Goal: Task Accomplishment & Management: Manage account settings

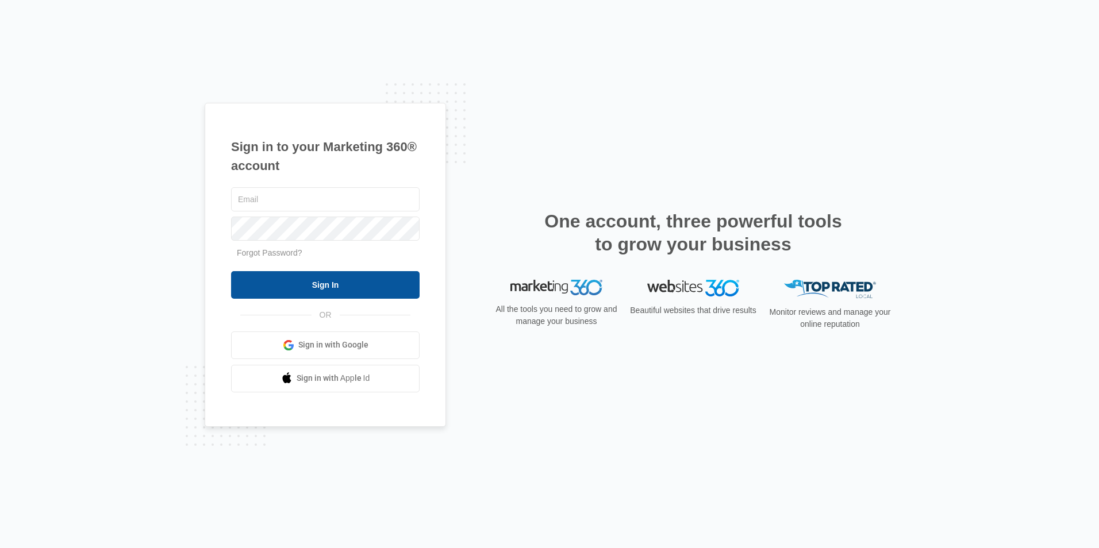
type input "[EMAIL_ADDRESS][DOMAIN_NAME]"
click at [332, 286] on input "Sign In" at bounding box center [325, 285] width 189 height 28
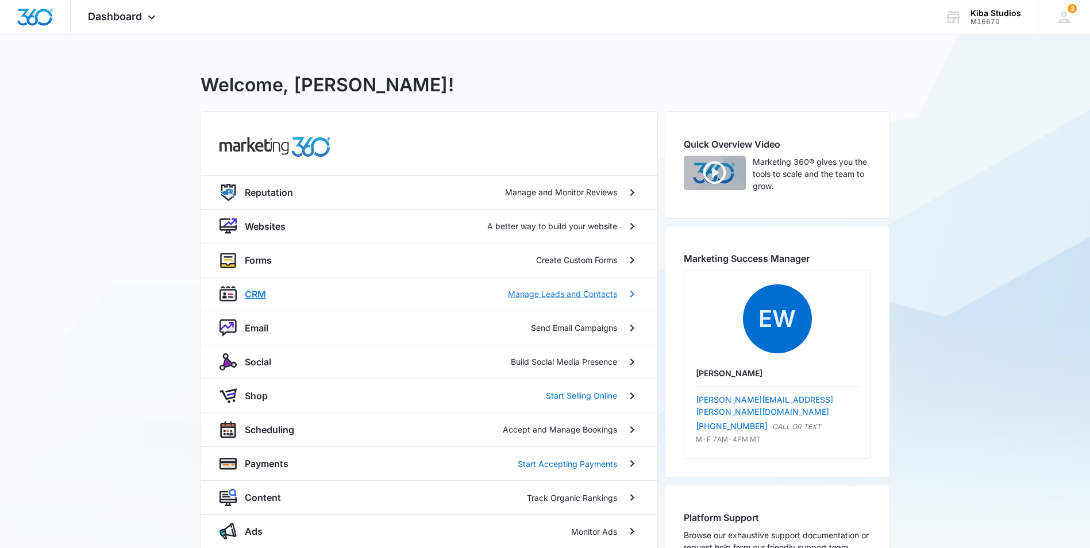
click at [260, 296] on p "CRM" at bounding box center [255, 294] width 21 height 14
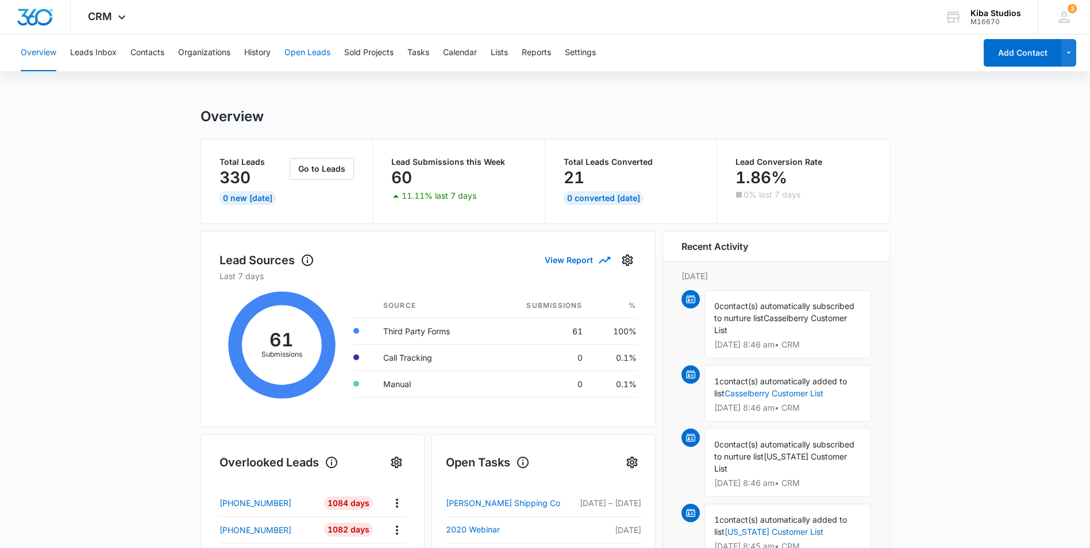
click at [318, 57] on button "Open Leads" at bounding box center [307, 52] width 46 height 37
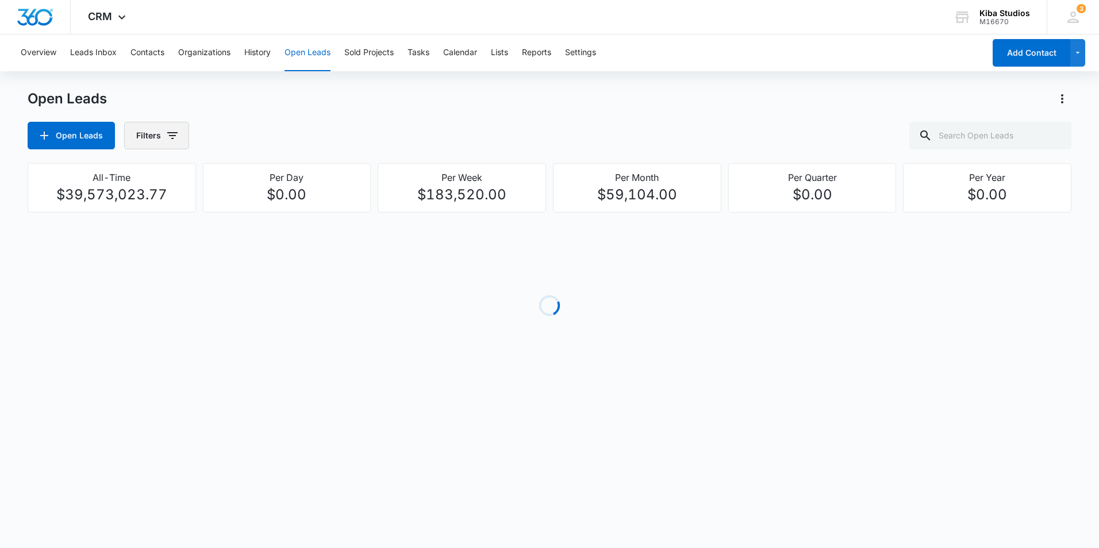
click at [175, 137] on icon "button" at bounding box center [173, 136] width 14 height 14
click at [258, 207] on icon "Show Assigned To filters" at bounding box center [260, 208] width 14 height 14
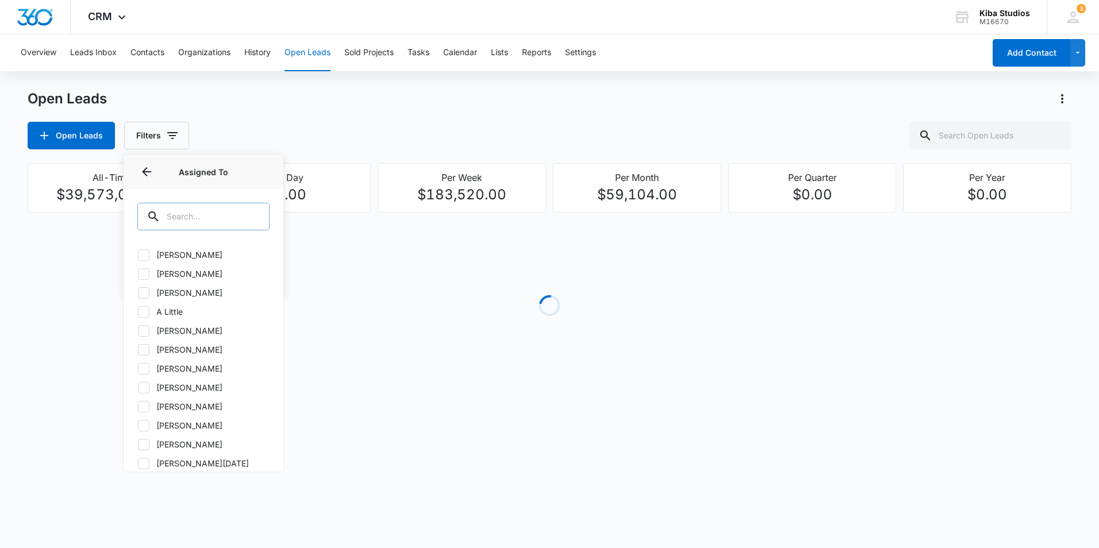
click at [239, 218] on input "text" at bounding box center [203, 217] width 132 height 28
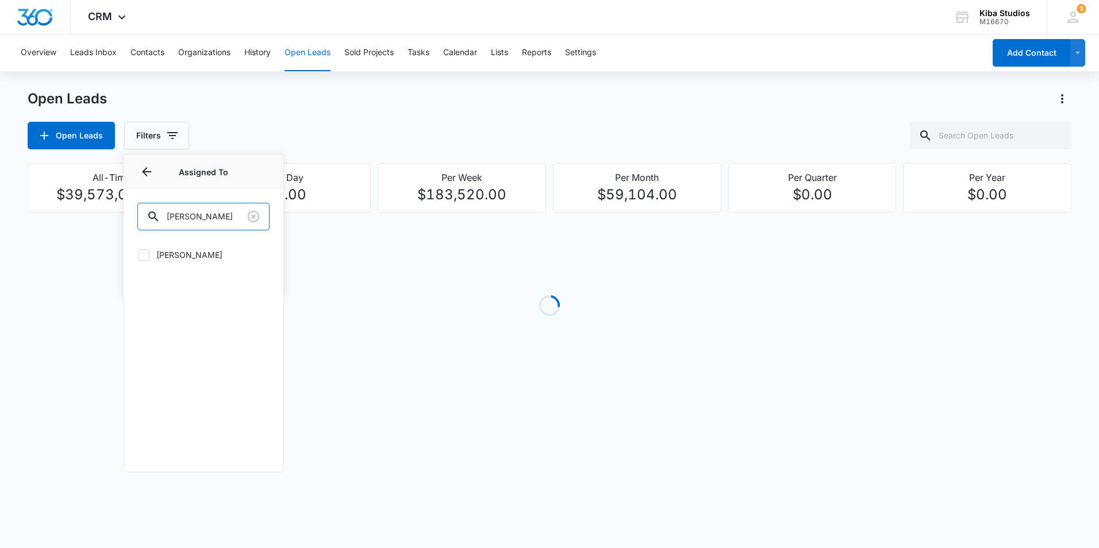
type input "[PERSON_NAME]"
click at [145, 253] on icon at bounding box center [144, 255] width 10 height 10
click at [138, 255] on input "[PERSON_NAME]" at bounding box center [137, 255] width 1 height 1
checkbox input "true"
click at [440, 132] on div "Open Leads Filters (1) Assigned By Assigned To 1 Assigned To (1) [PERSON_NAME] …" at bounding box center [550, 136] width 1044 height 28
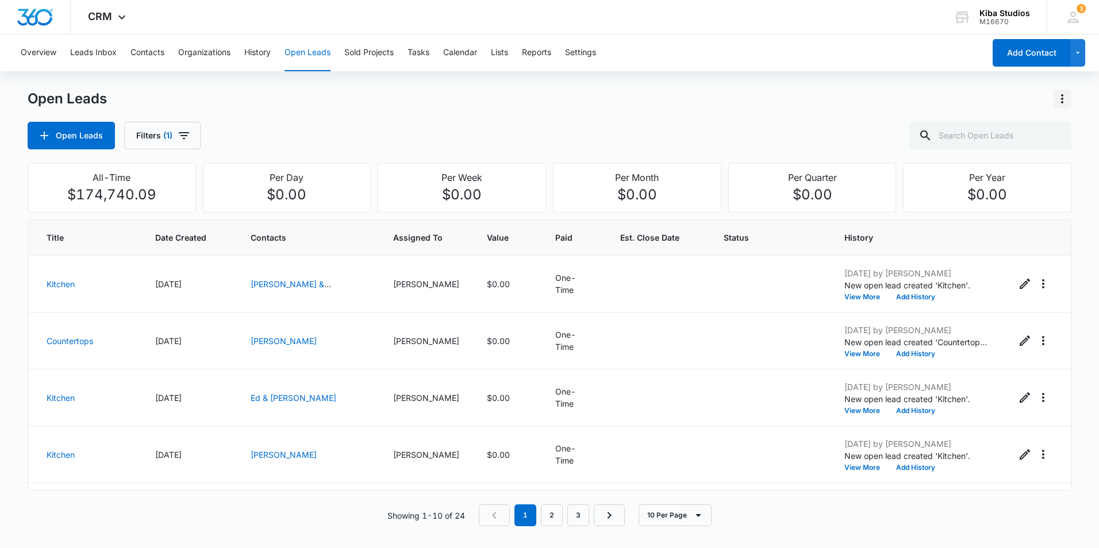
click at [1058, 103] on icon "Actions" at bounding box center [1062, 99] width 14 height 14
click at [1035, 151] on div "Export Open Leads" at bounding box center [996, 148] width 94 height 8
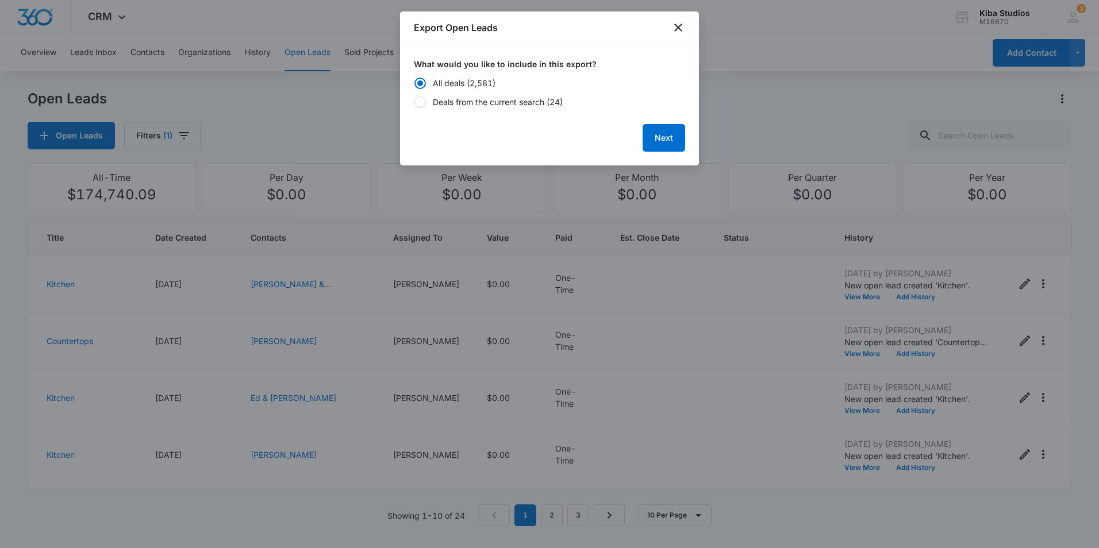
click at [437, 104] on div "Deals from the current search (24)" at bounding box center [498, 102] width 130 height 12
click at [414, 102] on input "Deals from the current search (24)" at bounding box center [414, 102] width 1 height 1
radio input "false"
radio input "true"
click at [671, 136] on button "Next" at bounding box center [664, 138] width 43 height 28
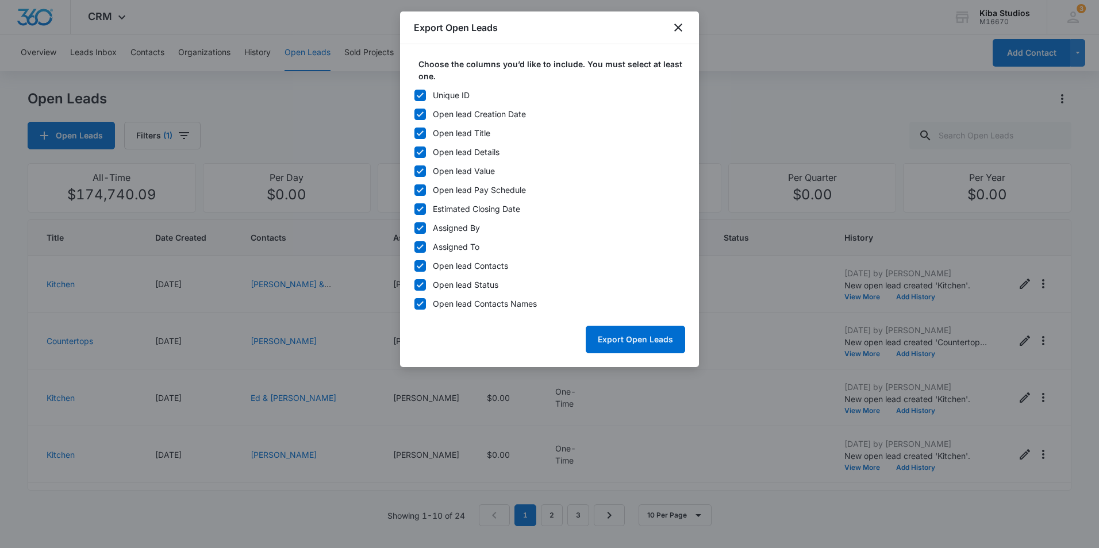
click at [424, 94] on icon at bounding box center [420, 95] width 10 height 10
click at [414, 95] on input "Unique ID" at bounding box center [414, 95] width 1 height 1
checkbox input "false"
click at [420, 227] on icon at bounding box center [420, 228] width 10 height 10
click at [414, 228] on input "Assigned By" at bounding box center [414, 228] width 1 height 1
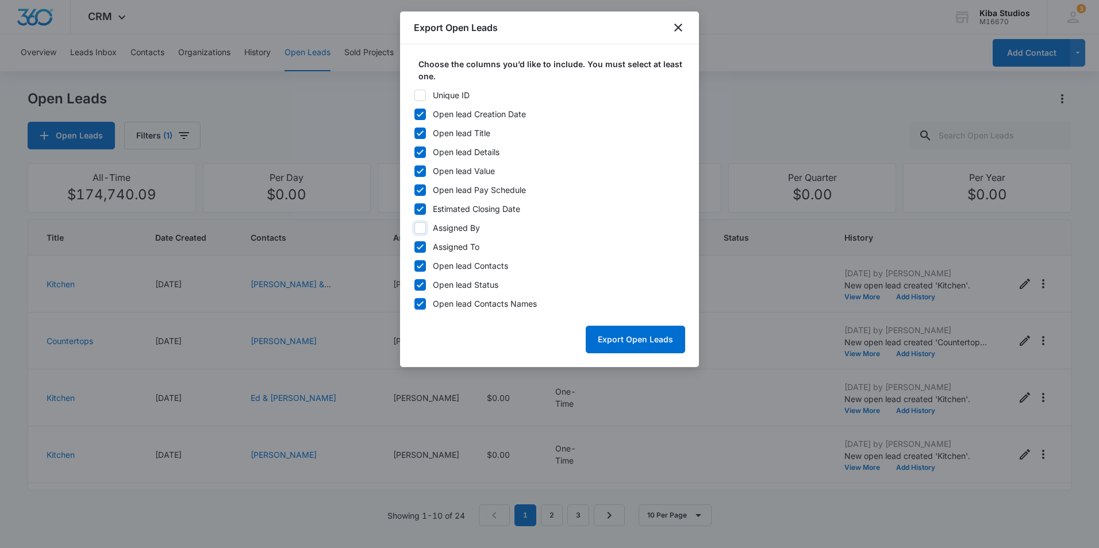
checkbox input "false"
click at [418, 243] on icon at bounding box center [420, 247] width 10 height 10
click at [414, 247] on input "Assigned To" at bounding box center [414, 247] width 1 height 1
checkbox input "false"
click at [420, 264] on icon at bounding box center [420, 266] width 10 height 10
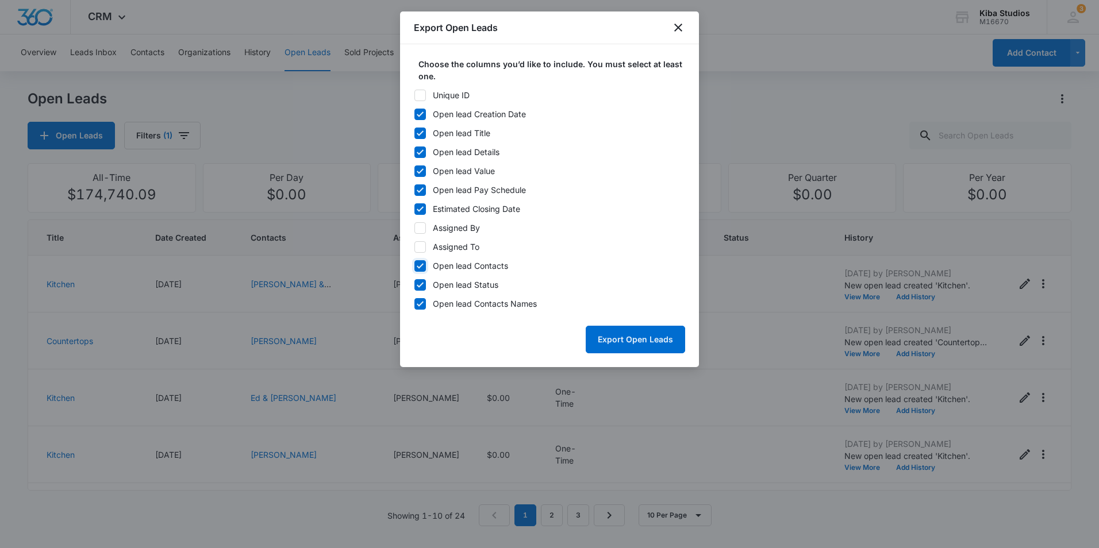
click at [414, 266] on input "Open lead Contacts" at bounding box center [414, 266] width 1 height 1
checkbox input "false"
click at [639, 341] on button "Export Open Leads" at bounding box center [635, 340] width 99 height 28
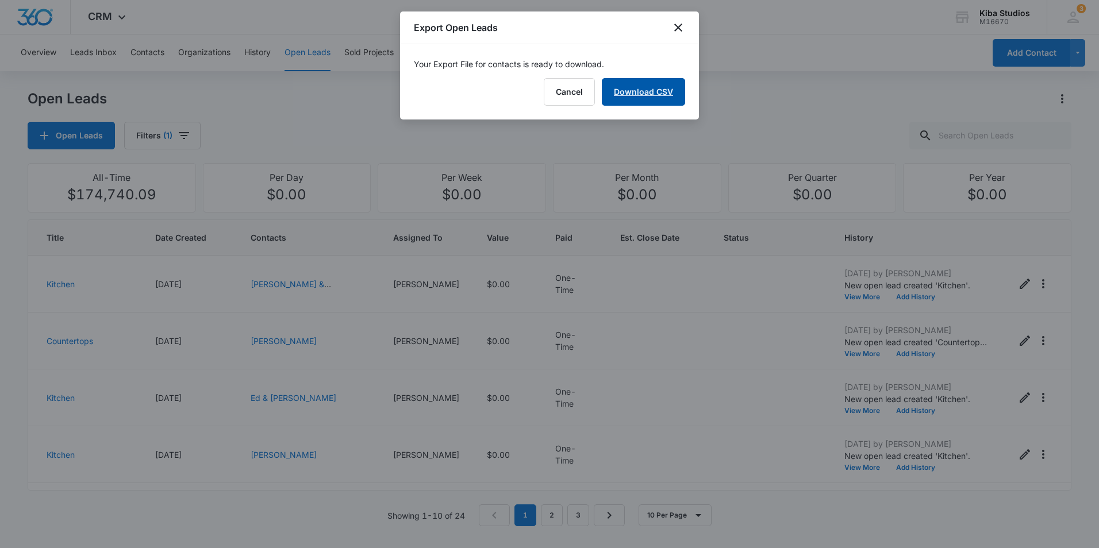
click at [634, 102] on link "Download CSV" at bounding box center [643, 92] width 83 height 28
click at [679, 26] on icon "close" at bounding box center [678, 28] width 8 height 8
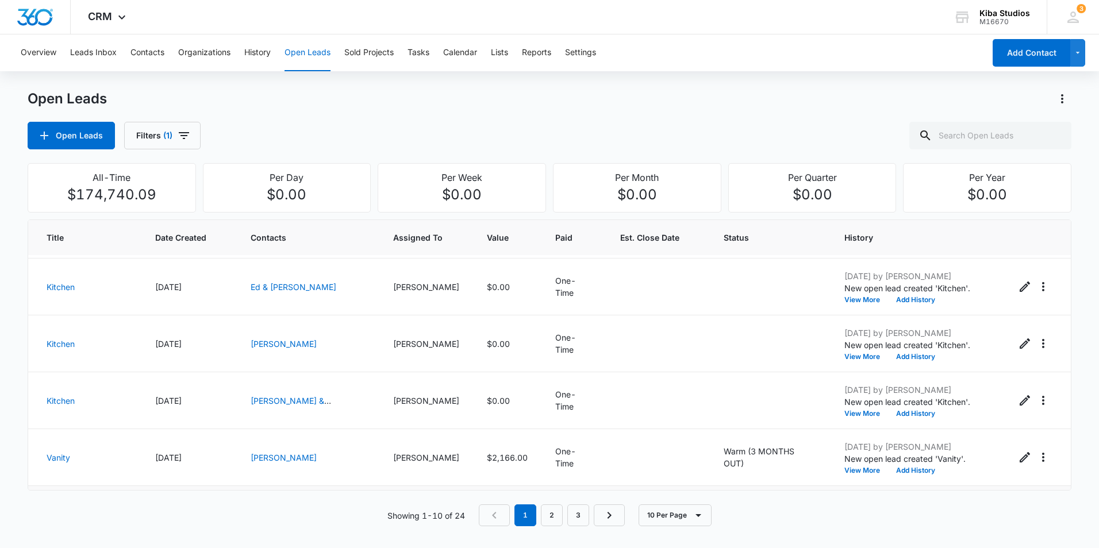
scroll to position [230, 0]
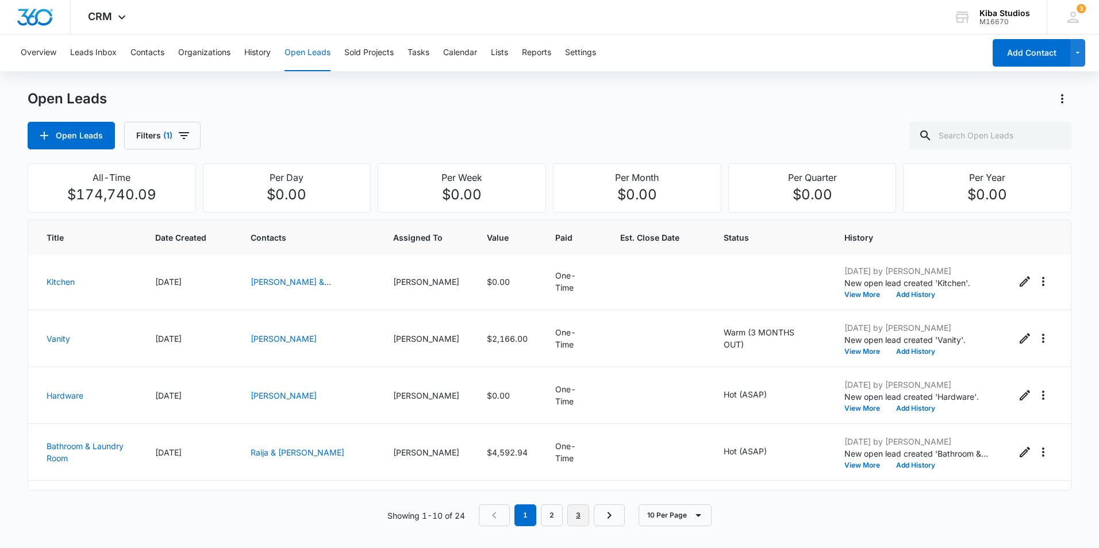
click at [582, 522] on link "3" at bounding box center [578, 516] width 22 height 22
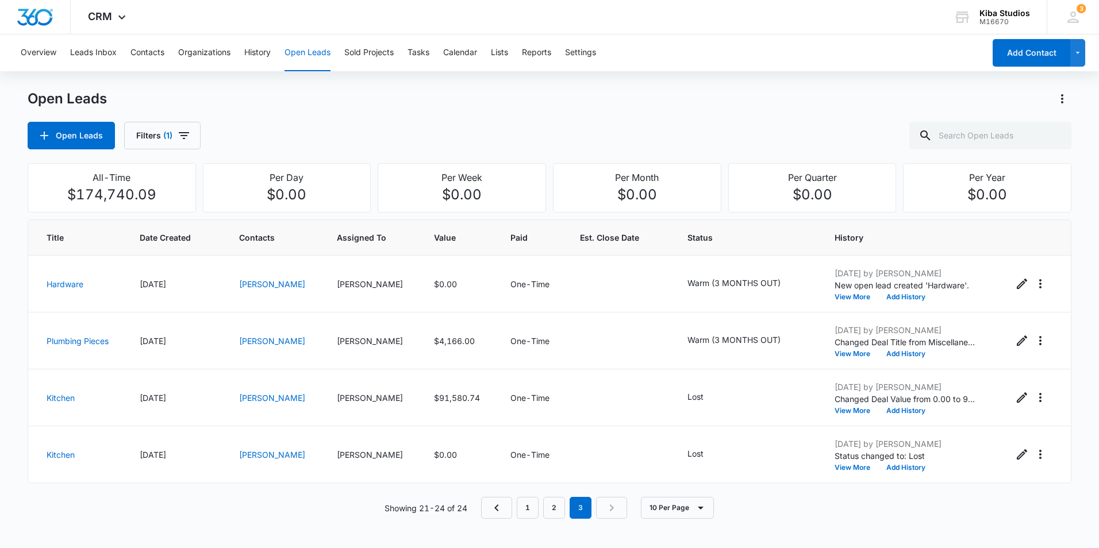
scroll to position [0, 0]
click at [795, 340] on icon "- - Select to Edit Field" at bounding box center [794, 341] width 14 height 14
click at [770, 268] on icon "Remove Warm (3 MONTHS OUT)" at bounding box center [771, 267] width 8 height 9
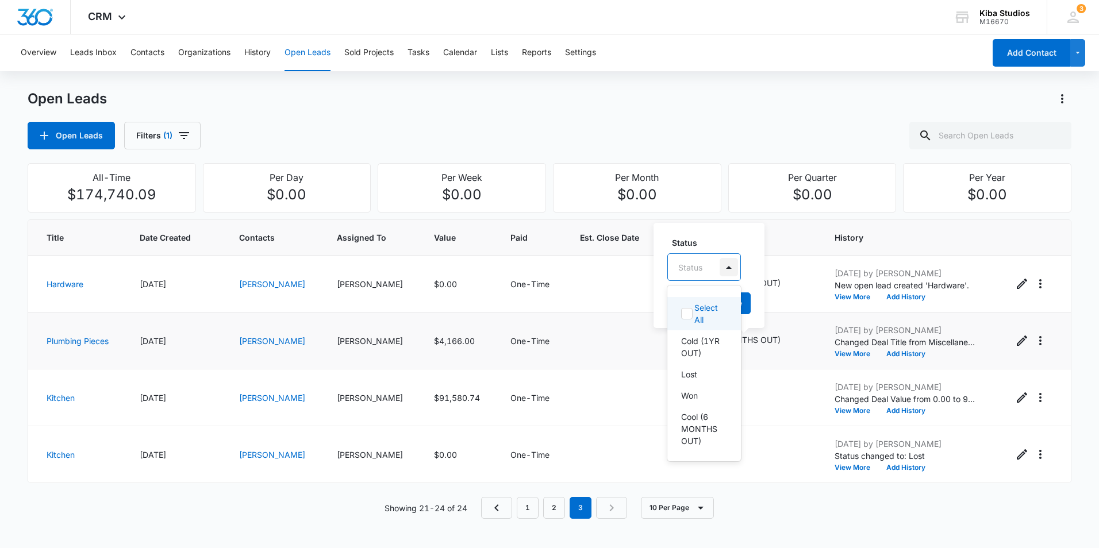
click at [732, 270] on div at bounding box center [729, 267] width 18 height 18
click at [706, 402] on div "Won" at bounding box center [703, 396] width 44 height 12
click at [728, 237] on label "Status" at bounding box center [716, 242] width 89 height 12
click at [736, 298] on button "Save" at bounding box center [739, 304] width 34 height 22
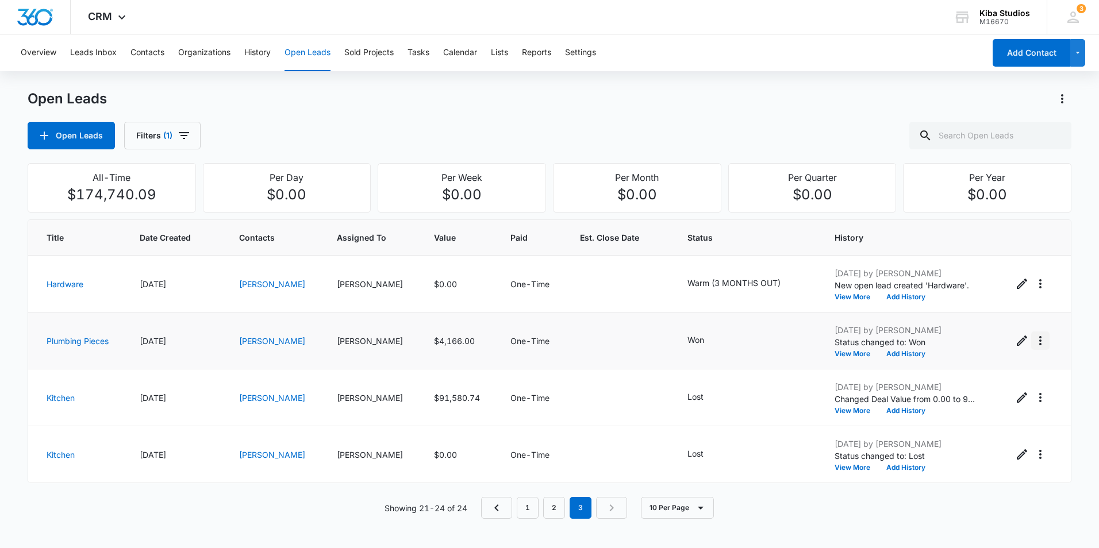
click at [1036, 341] on icon "Actions" at bounding box center [1040, 341] width 14 height 14
click at [1014, 393] on div "Convert to Sold Project" at bounding box center [970, 390] width 87 height 8
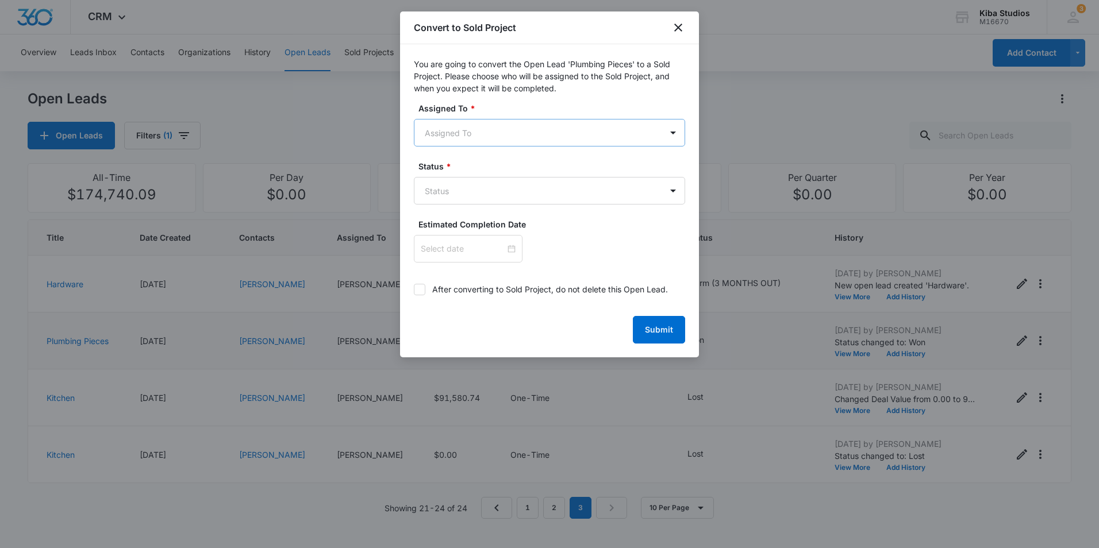
click at [461, 139] on body "CRM Apps Reputation Websites Forms CRM Email Social Shop Scheduling Payments PO…" at bounding box center [549, 274] width 1099 height 548
type input "kend"
click at [479, 174] on p "[PERSON_NAME]" at bounding box center [461, 173] width 66 height 12
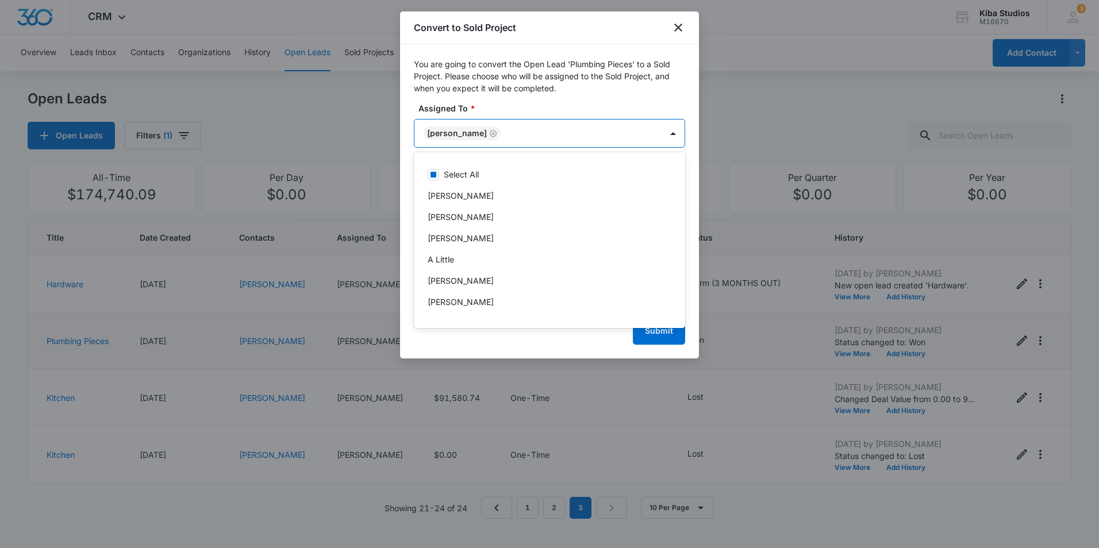
click at [593, 80] on div at bounding box center [549, 274] width 1099 height 548
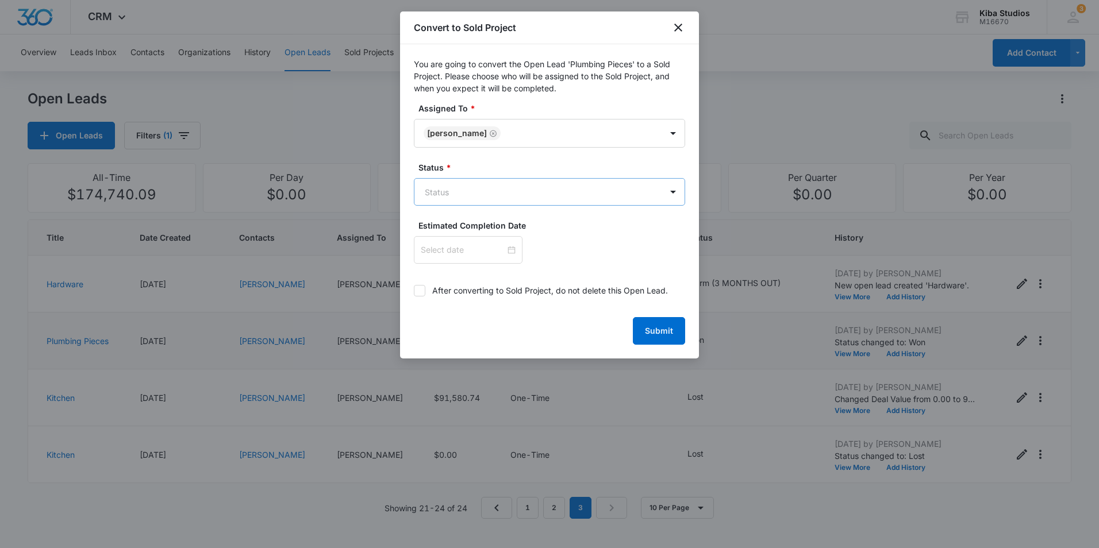
click at [530, 197] on body "CRM Apps Reputation Websites Forms CRM Email Social Shop Scheduling Payments PO…" at bounding box center [549, 274] width 1099 height 548
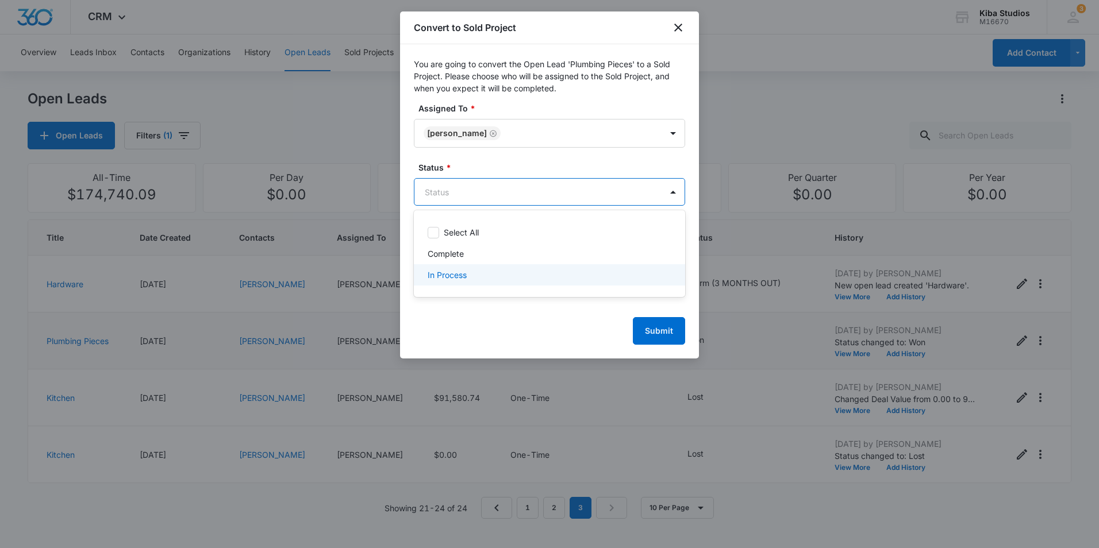
drag, startPoint x: 504, startPoint y: 275, endPoint x: 508, endPoint y: 268, distance: 8.0
click at [505, 275] on div "In Process" at bounding box center [548, 275] width 241 height 12
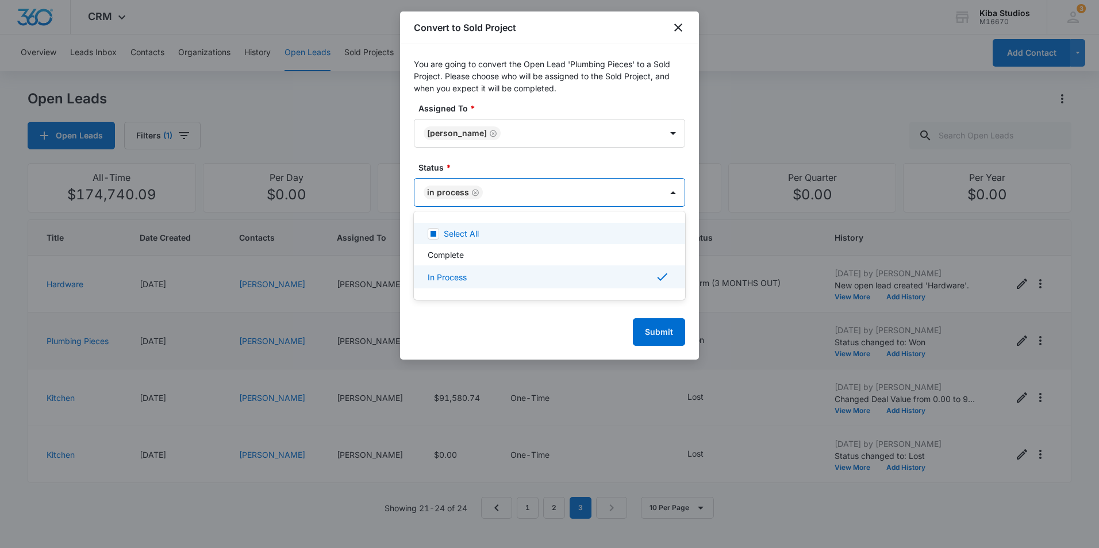
click at [558, 87] on div at bounding box center [549, 274] width 1099 height 548
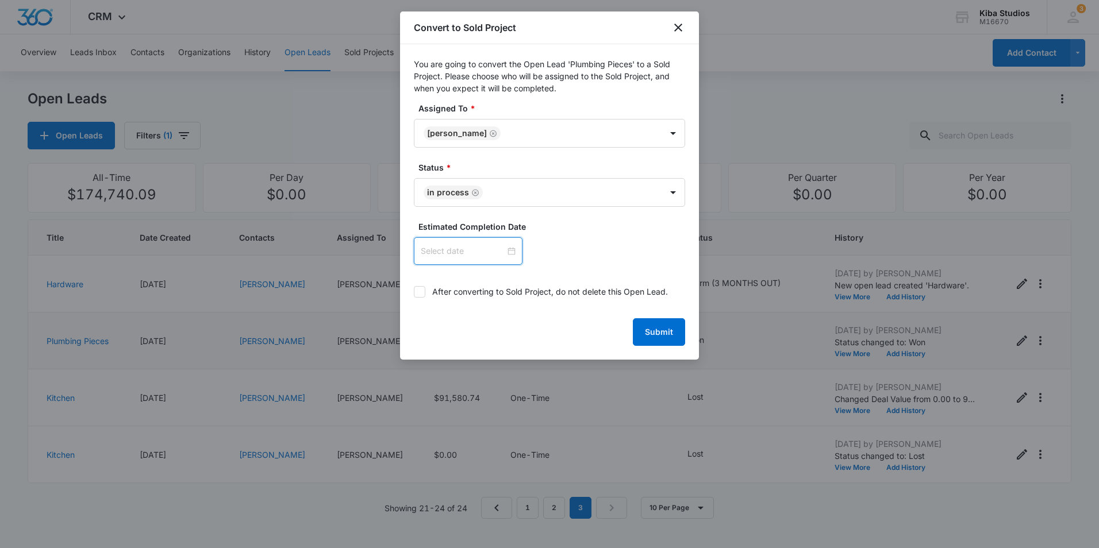
click at [487, 247] on input at bounding box center [463, 251] width 84 height 13
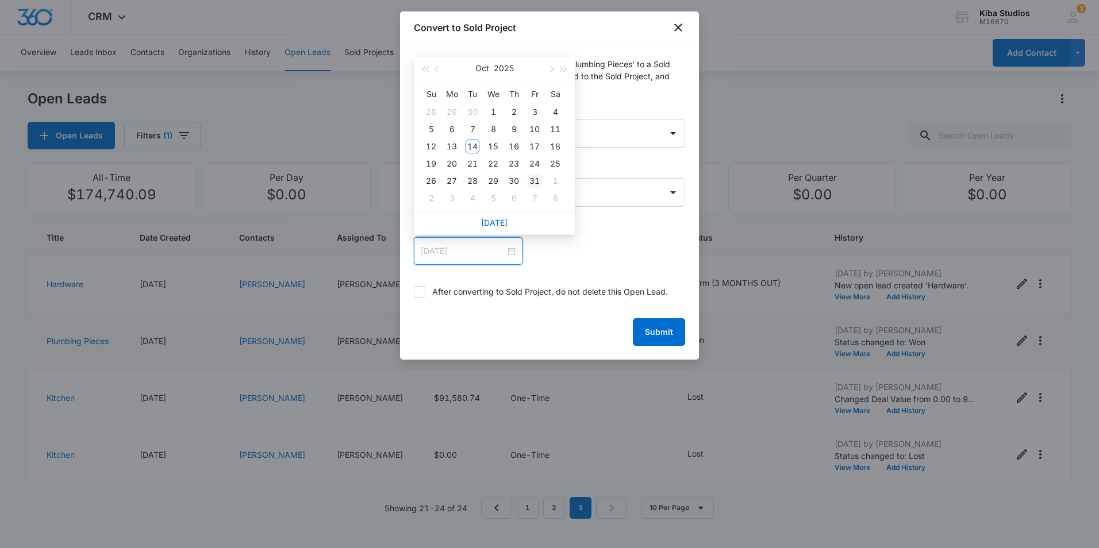
type input "[DATE]"
click at [533, 183] on div "31" at bounding box center [535, 181] width 14 height 14
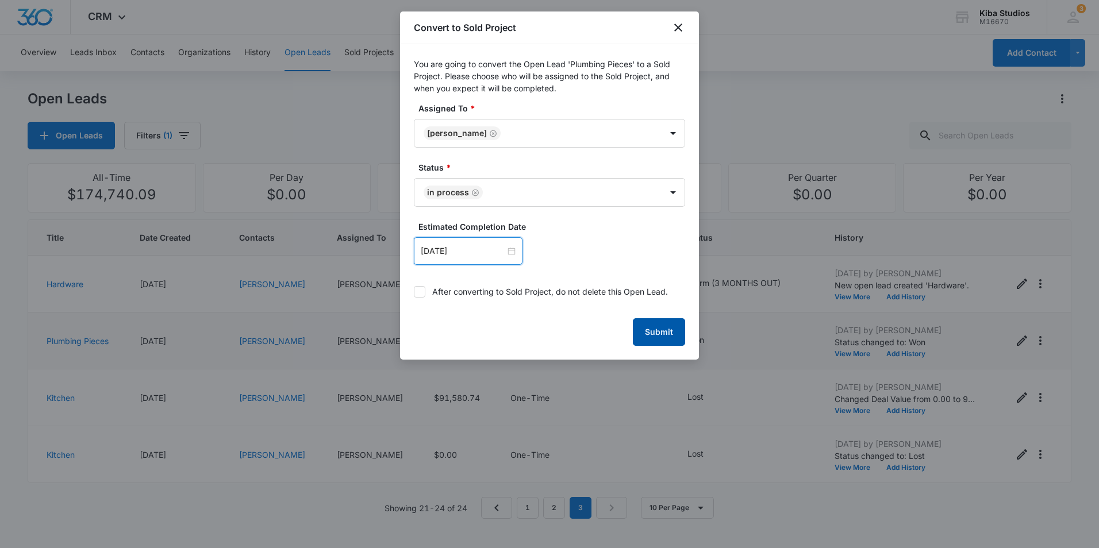
click at [655, 324] on button "Submit" at bounding box center [659, 332] width 52 height 28
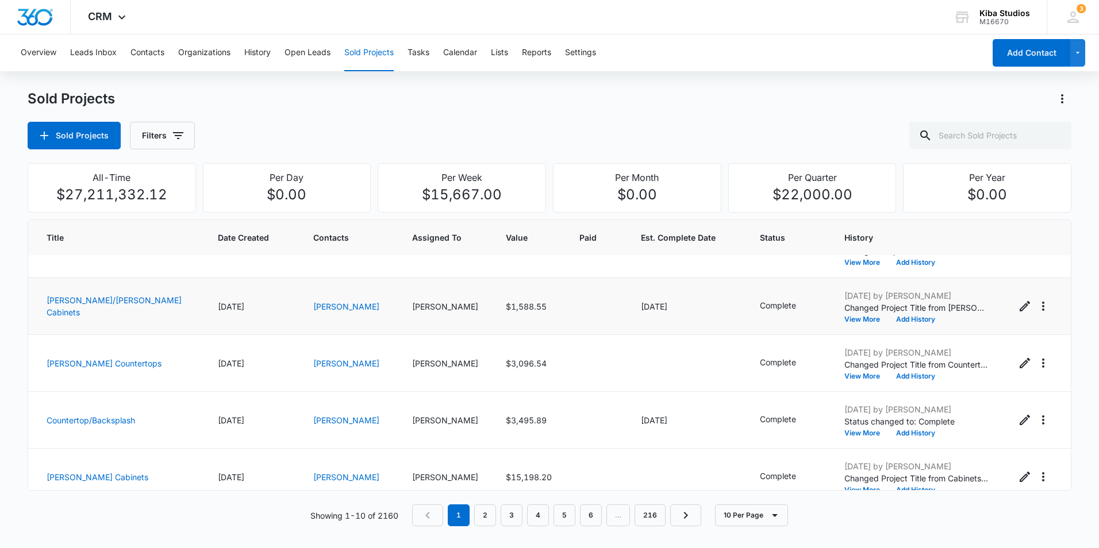
scroll to position [230, 0]
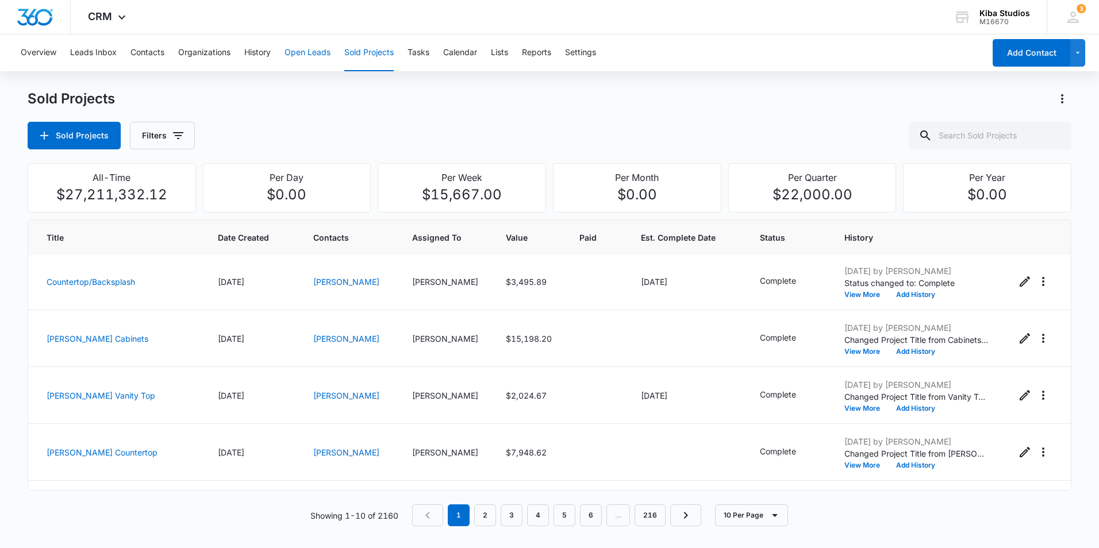
click at [310, 54] on button "Open Leads" at bounding box center [307, 52] width 46 height 37
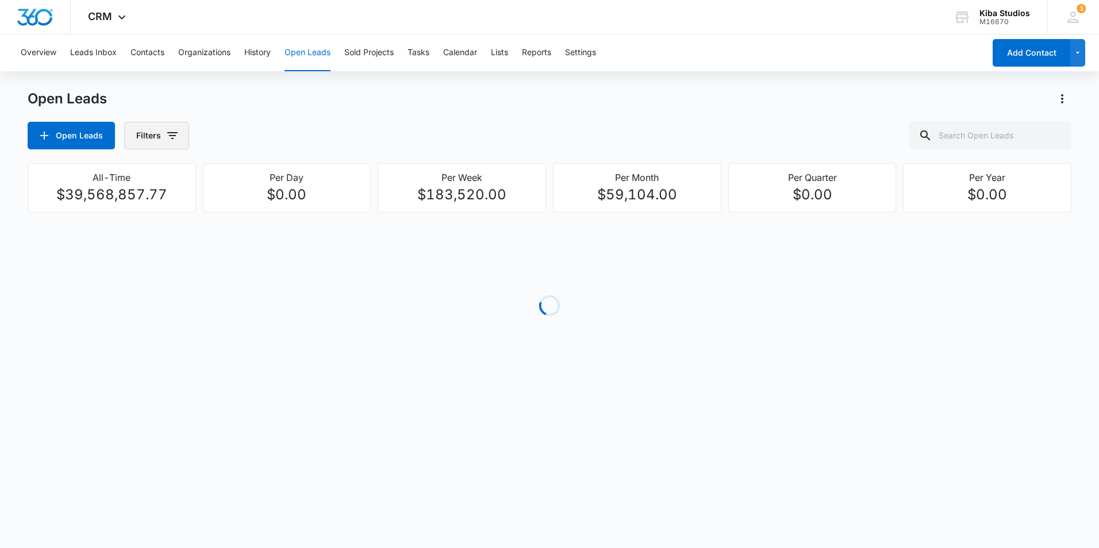
click at [171, 137] on icon "button" at bounding box center [173, 136] width 14 height 14
click at [255, 209] on icon "Show Assigned To filters" at bounding box center [260, 208] width 14 height 14
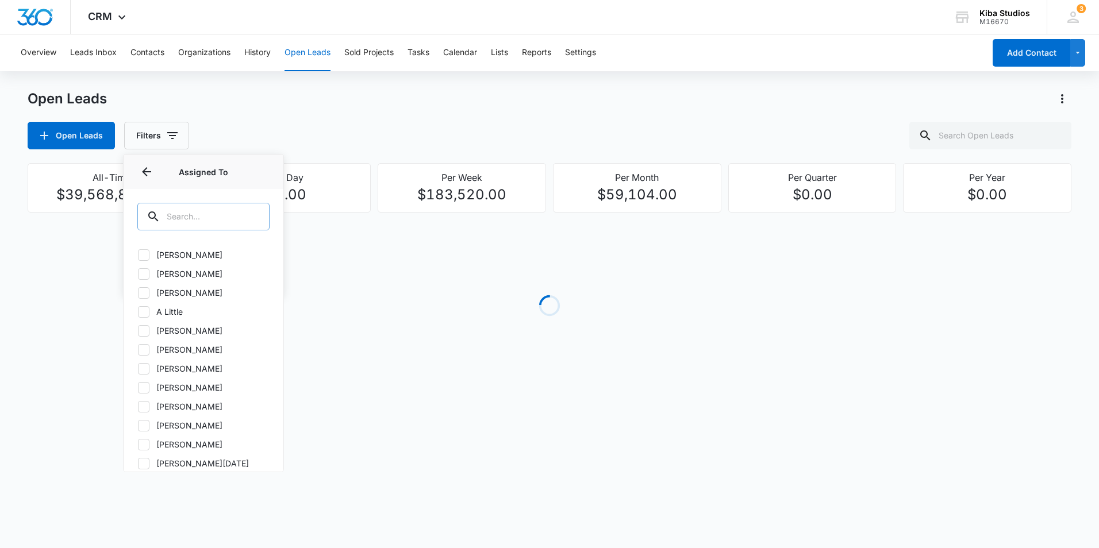
click at [220, 213] on input "text" at bounding box center [203, 217] width 132 height 28
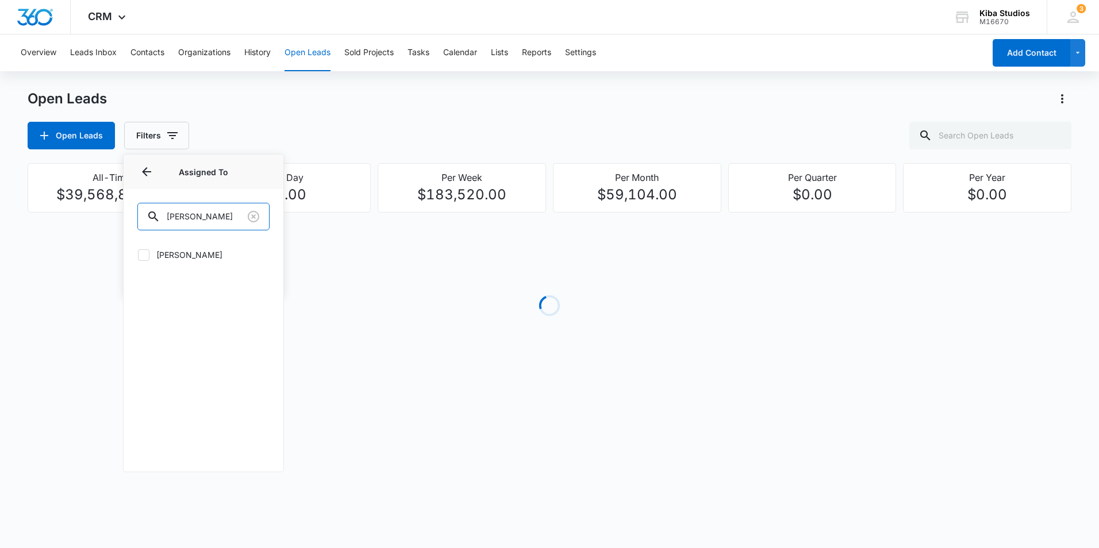
type input "[PERSON_NAME]"
click at [148, 253] on icon at bounding box center [144, 255] width 10 height 10
click at [138, 255] on input "[PERSON_NAME]" at bounding box center [137, 255] width 1 height 1
checkbox input "true"
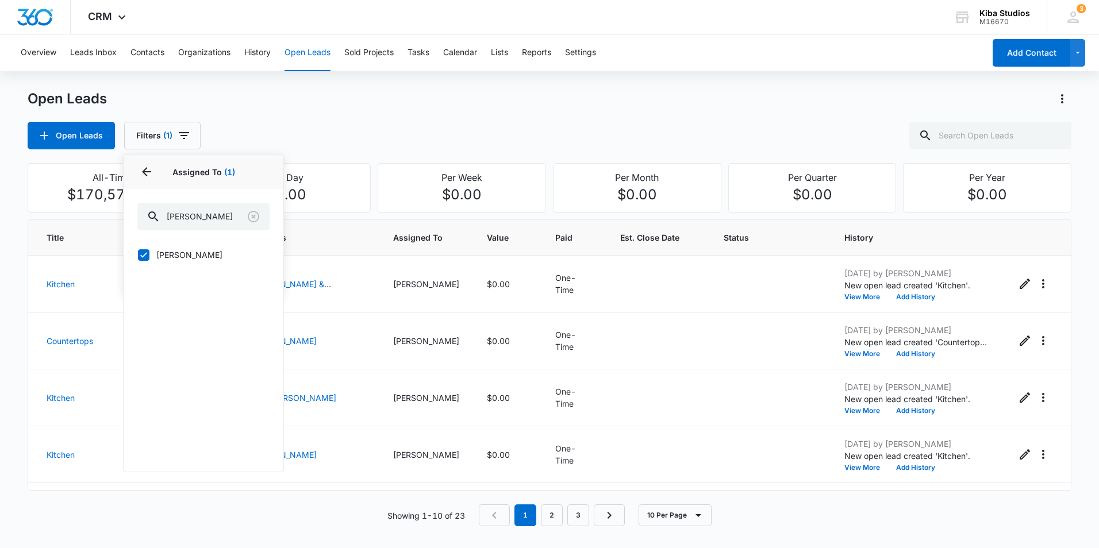
click at [332, 130] on div "Open Leads Filters (1) Assigned By Assigned To 1 Assigned To (1) [PERSON_NAME] …" at bounding box center [550, 136] width 1044 height 28
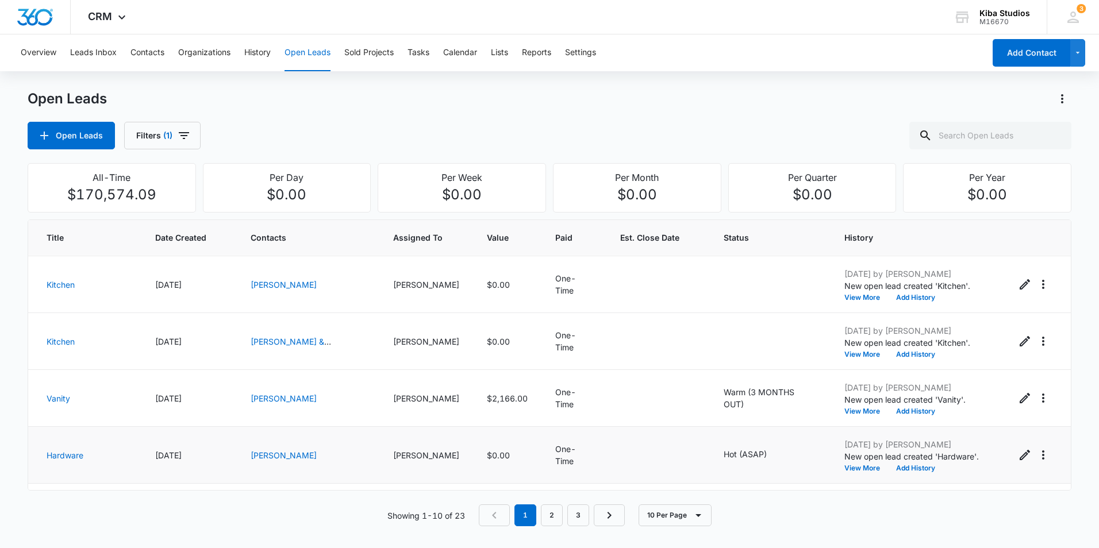
scroll to position [287, 0]
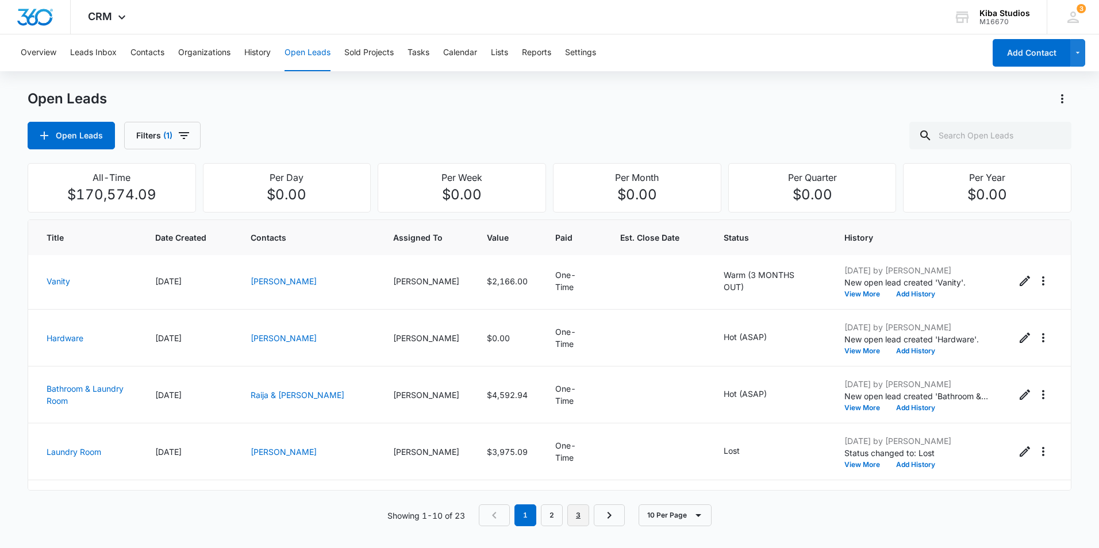
click at [582, 517] on link "3" at bounding box center [578, 516] width 22 height 22
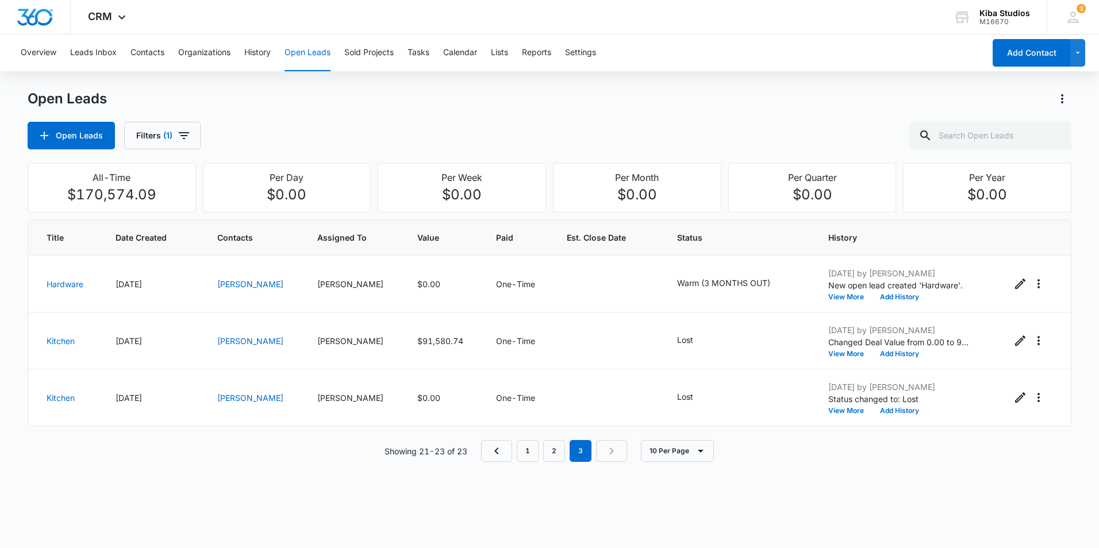
scroll to position [0, 0]
click at [777, 284] on icon "- - Select to Edit Field" at bounding box center [784, 284] width 14 height 14
click at [747, 207] on icon "Remove Warm (3 MONTHS OUT)" at bounding box center [751, 210] width 8 height 9
click at [705, 212] on div at bounding box center [708, 210] width 18 height 18
click at [675, 296] on p "Cold (1YR OUT)" at bounding box center [683, 290] width 44 height 24
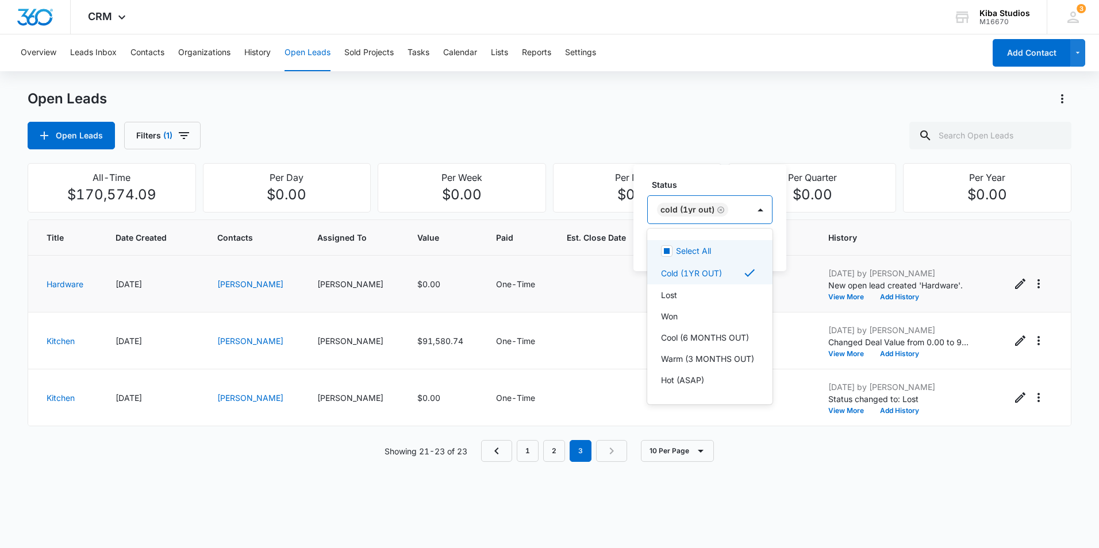
click at [703, 184] on label "Status" at bounding box center [714, 185] width 125 height 12
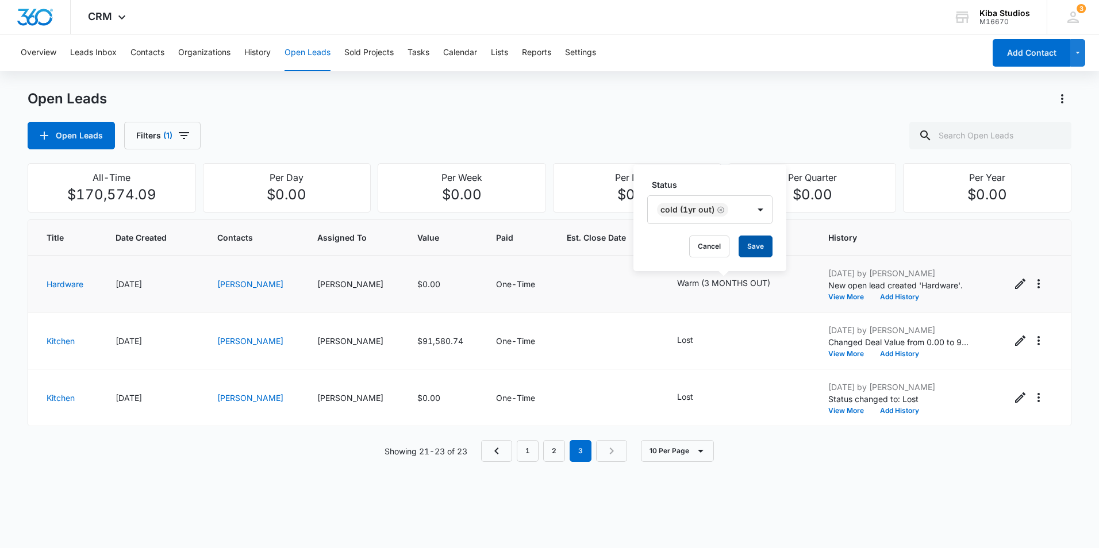
click at [748, 244] on button "Save" at bounding box center [756, 247] width 34 height 22
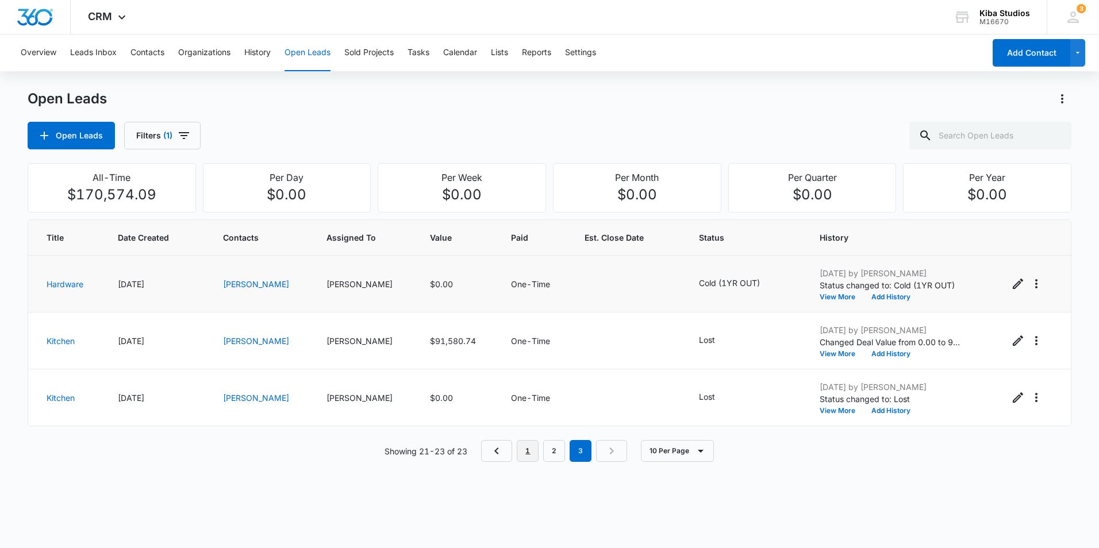
click at [535, 451] on link "1" at bounding box center [528, 451] width 22 height 22
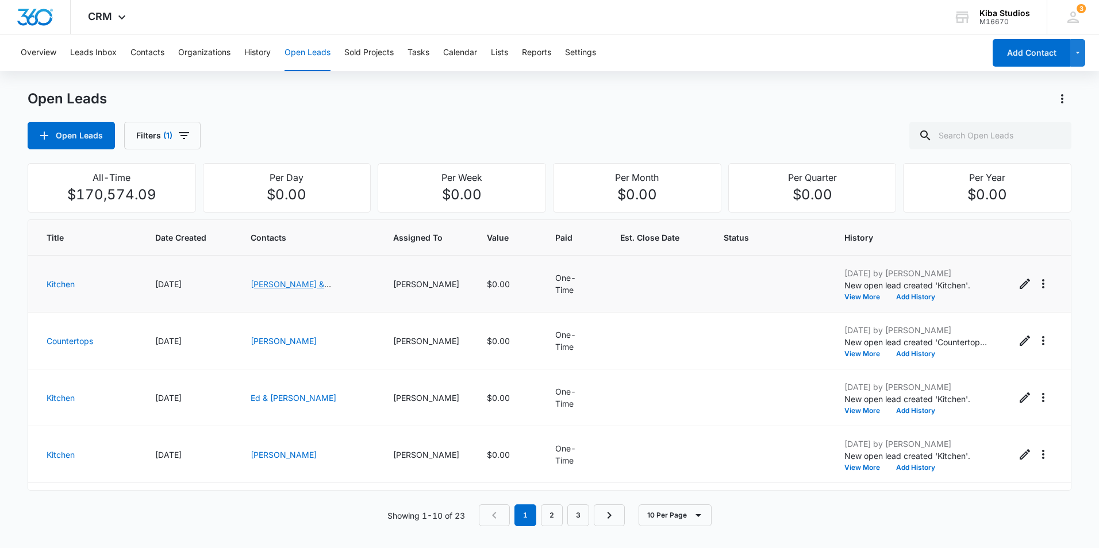
click at [317, 286] on link "[PERSON_NAME] & [PERSON_NAME]" at bounding box center [291, 290] width 80 height 22
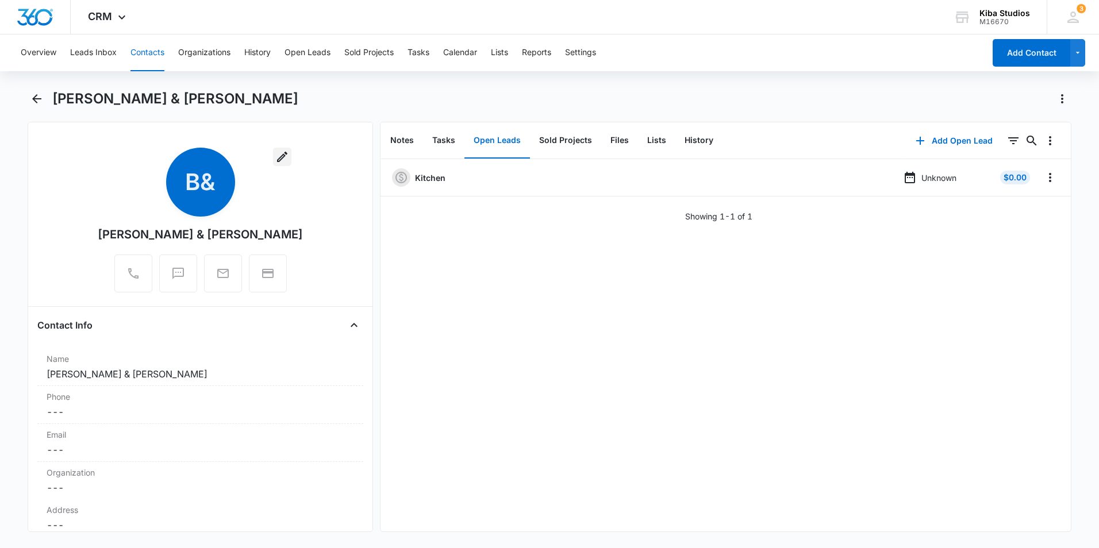
click at [275, 157] on icon "button" at bounding box center [282, 157] width 14 height 14
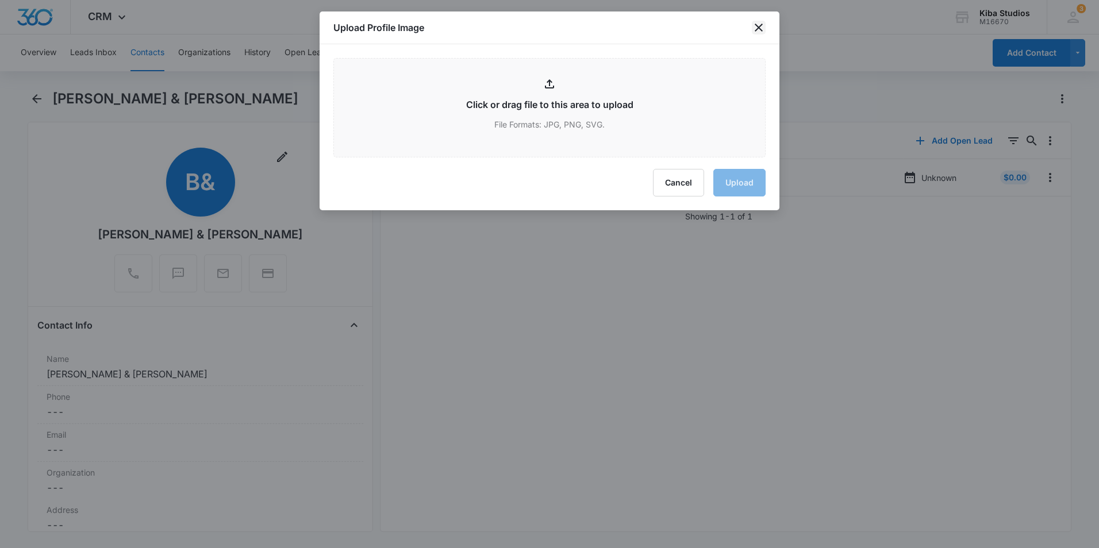
click at [757, 26] on icon "close" at bounding box center [759, 28] width 8 height 8
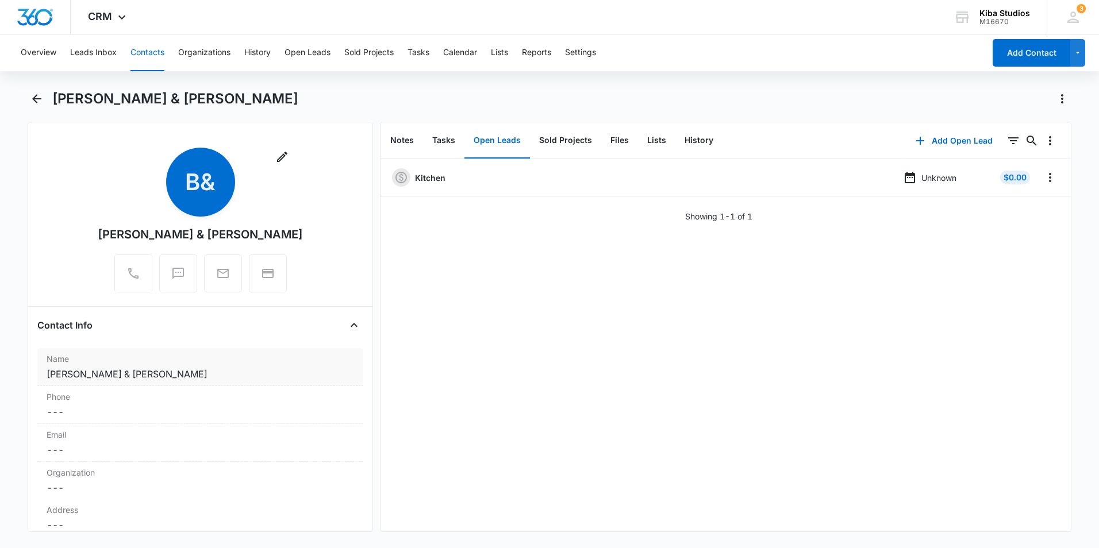
click at [189, 368] on dd "Cancel Save Changes [PERSON_NAME] & [PERSON_NAME]" at bounding box center [200, 374] width 307 height 14
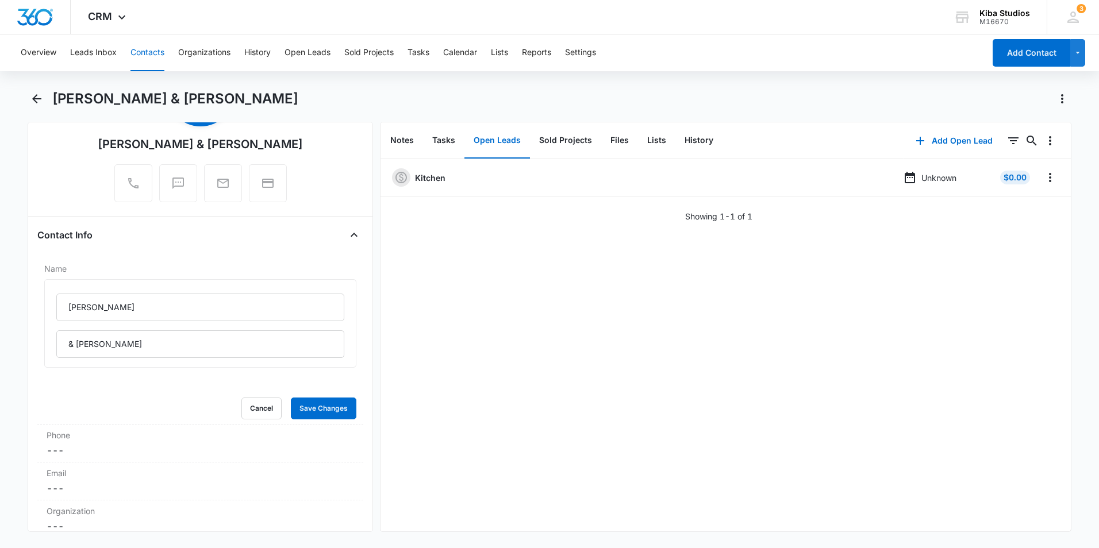
scroll to position [172, 0]
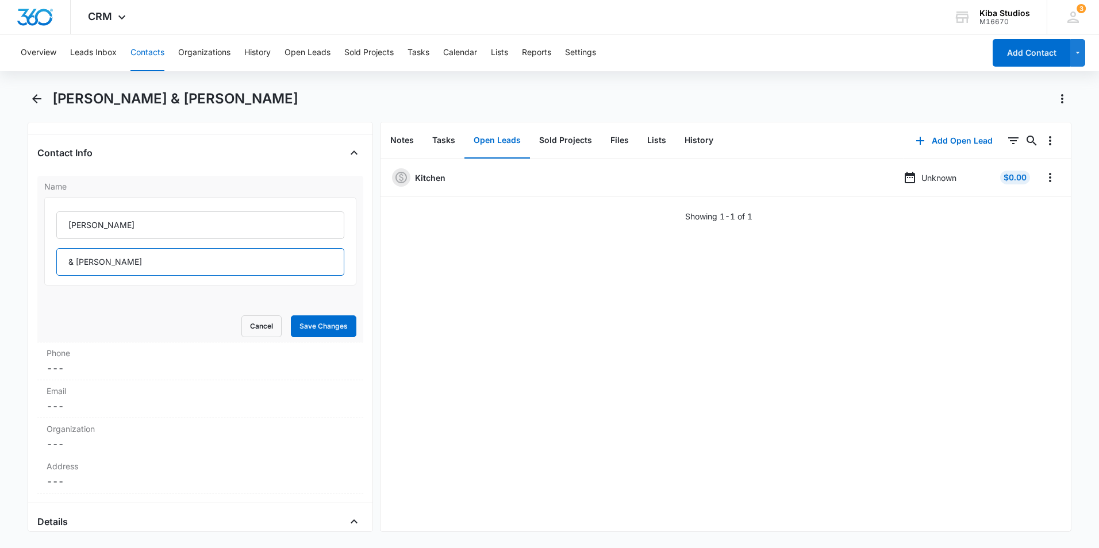
click at [100, 263] on input "& [PERSON_NAME]" at bounding box center [200, 262] width 288 height 28
type input "& [PERSON_NAME]"
click at [313, 326] on button "Save Changes" at bounding box center [324, 327] width 66 height 22
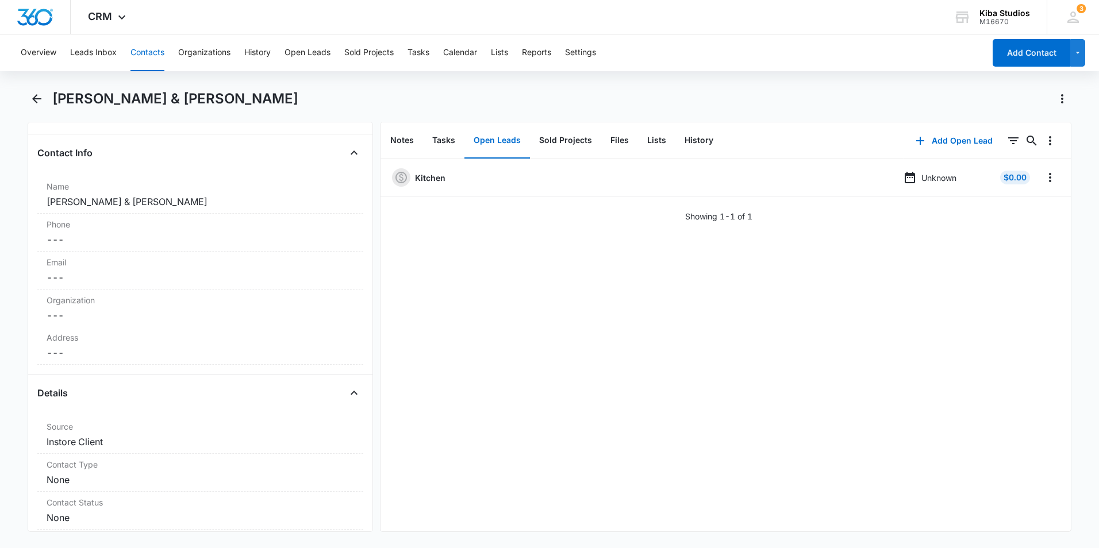
click at [145, 57] on button "Contacts" at bounding box center [147, 52] width 34 height 37
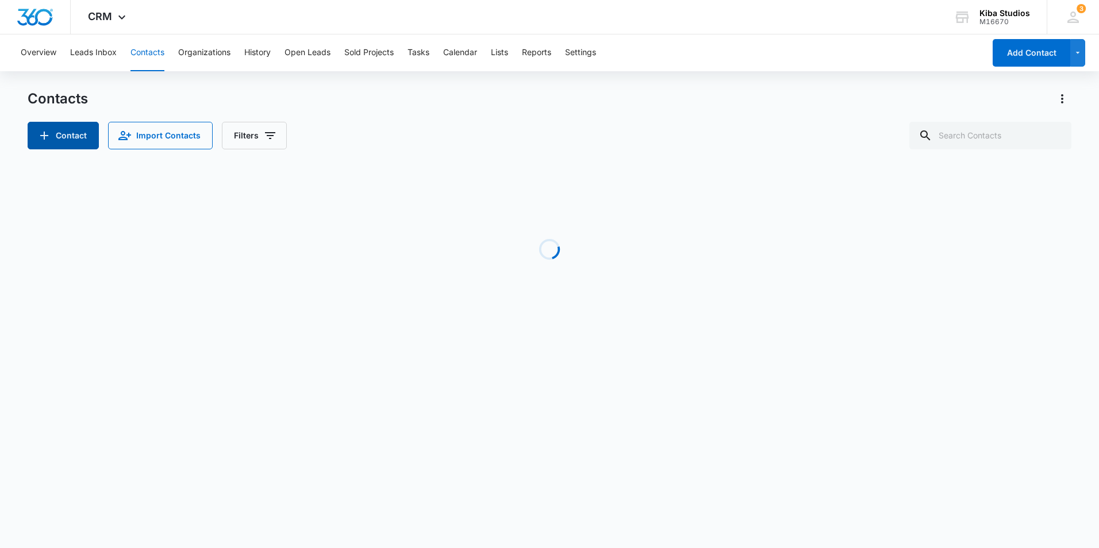
click at [76, 133] on button "Contact" at bounding box center [63, 136] width 71 height 28
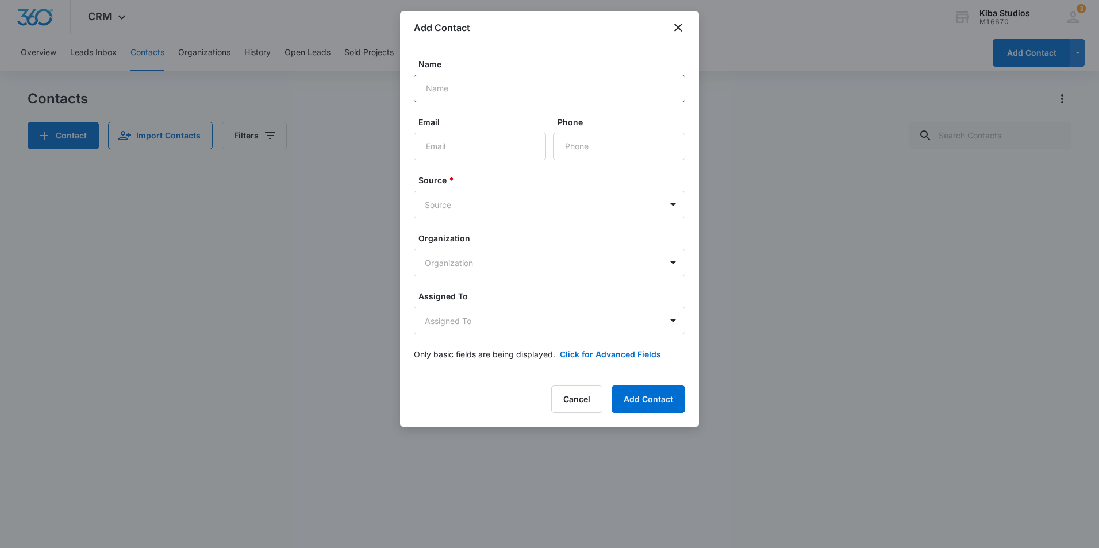
drag, startPoint x: 475, startPoint y: 93, endPoint x: 455, endPoint y: 93, distance: 20.1
click at [475, 93] on input "Name" at bounding box center [549, 89] width 271 height 28
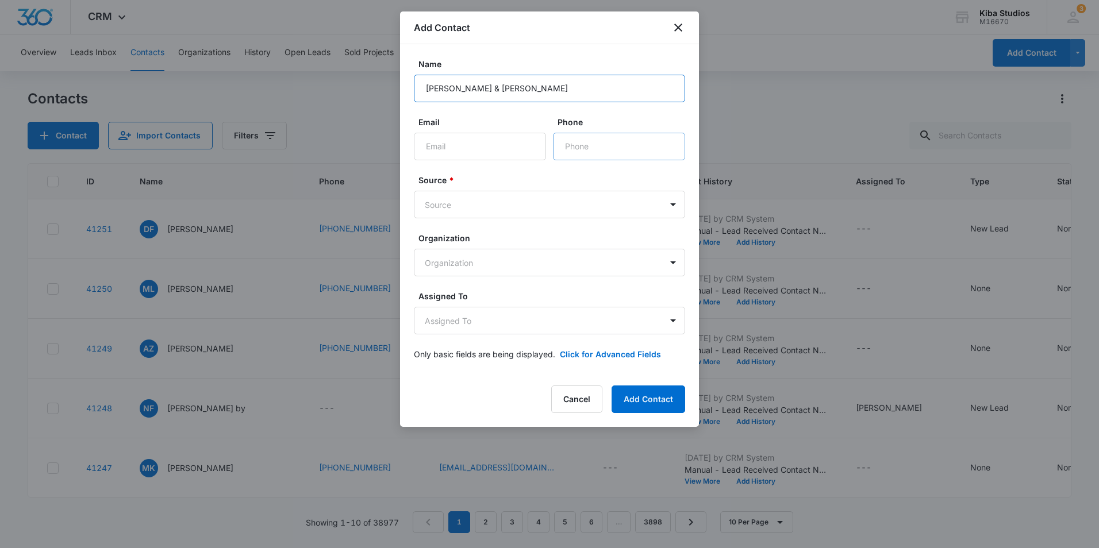
type input "[PERSON_NAME] & [PERSON_NAME]"
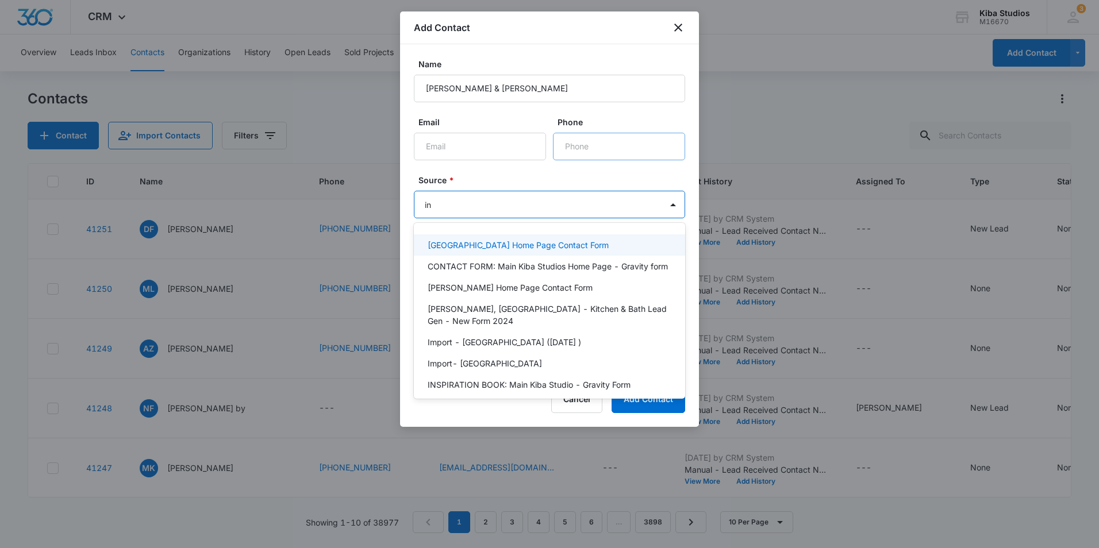
type input "ins"
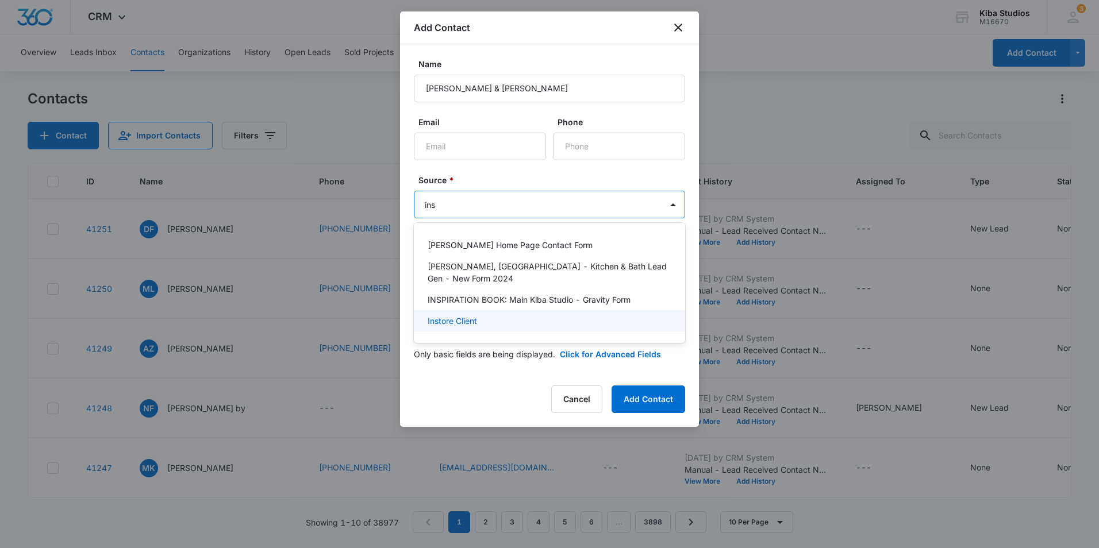
click at [552, 315] on div "Instore Client" at bounding box center [548, 321] width 241 height 12
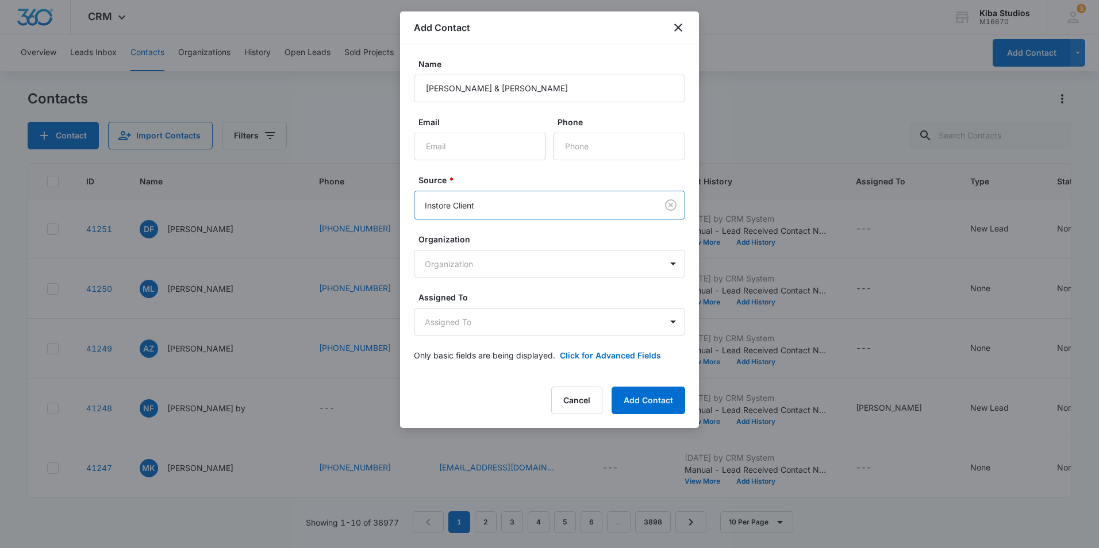
click at [571, 180] on label "Source *" at bounding box center [553, 180] width 271 height 12
click at [551, 318] on body "CRM Apps Reputation Websites Forms CRM Email Social Shop Scheduling Payments PO…" at bounding box center [549, 274] width 1099 height 548
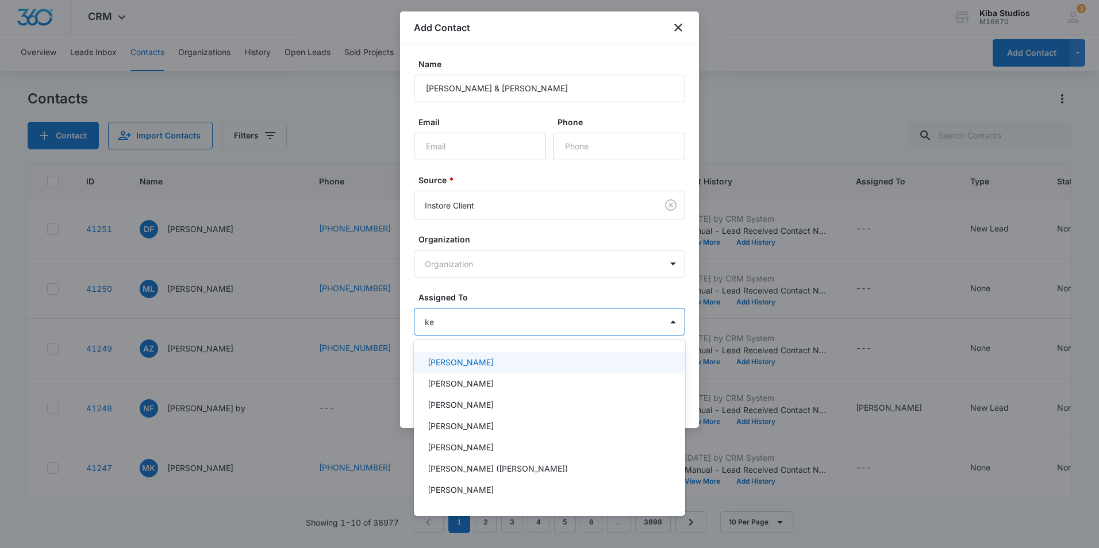
type input "[PERSON_NAME]"
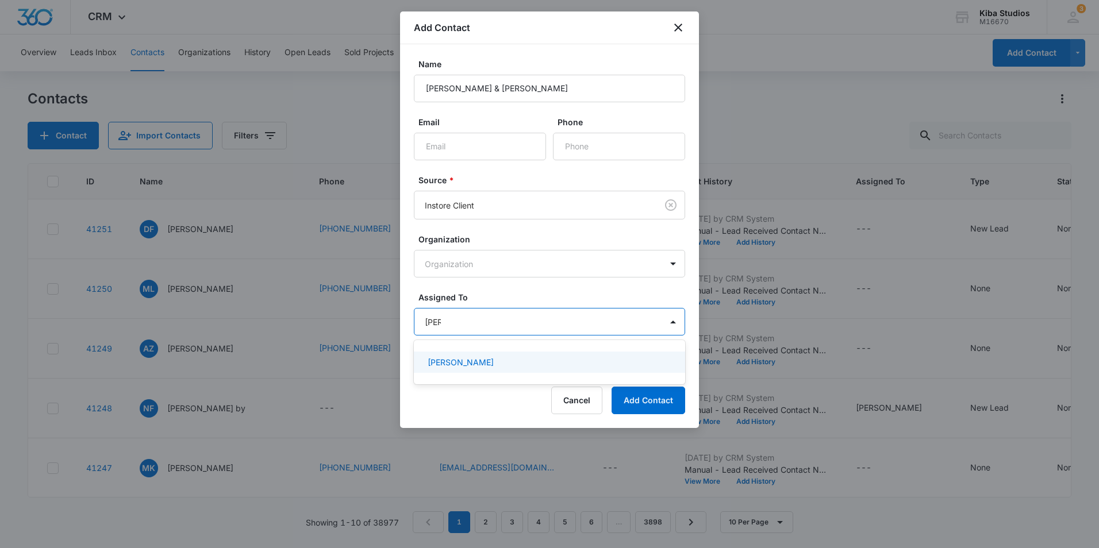
click at [520, 359] on div "[PERSON_NAME]" at bounding box center [548, 362] width 241 height 12
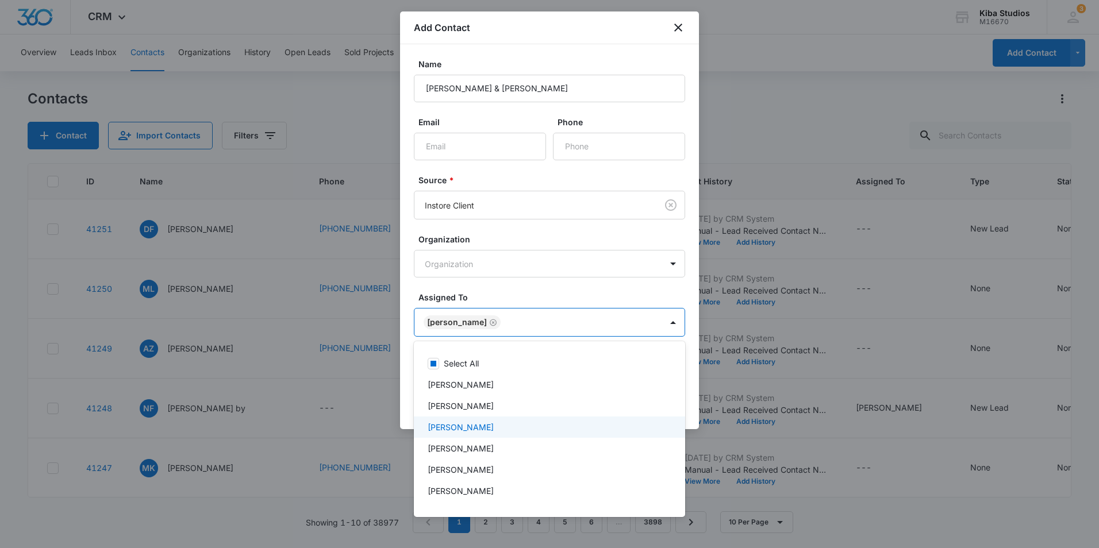
click at [663, 287] on div at bounding box center [549, 274] width 1099 height 548
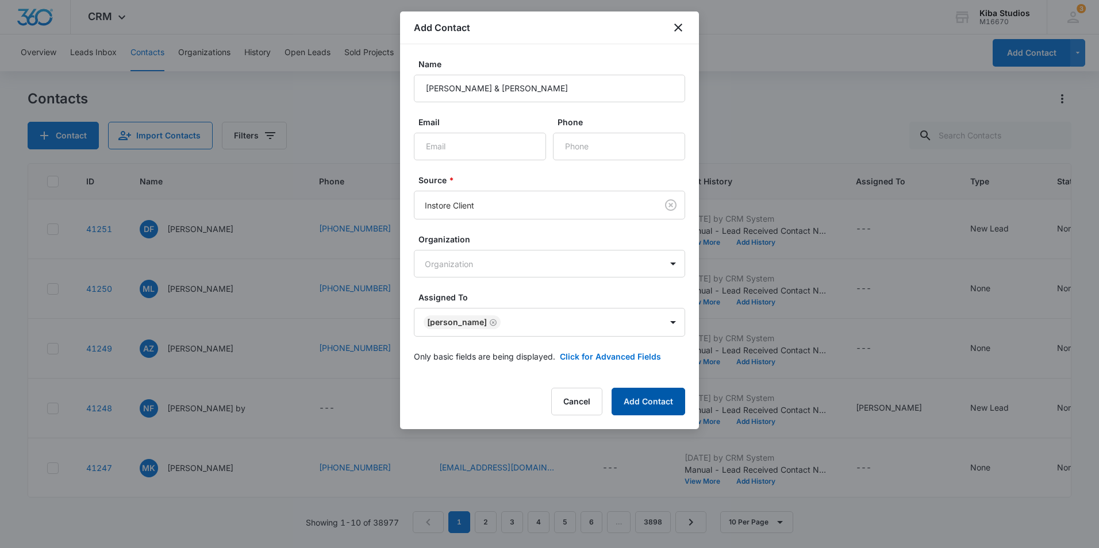
click at [664, 406] on button "Add Contact" at bounding box center [649, 402] width 74 height 28
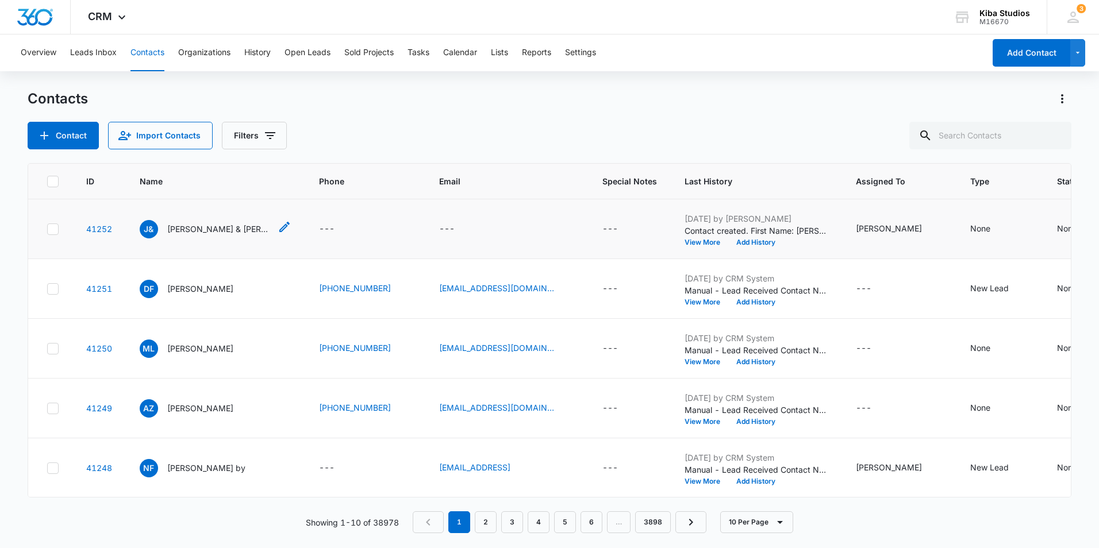
click at [237, 228] on p "[PERSON_NAME] & [PERSON_NAME]" at bounding box center [218, 229] width 103 height 12
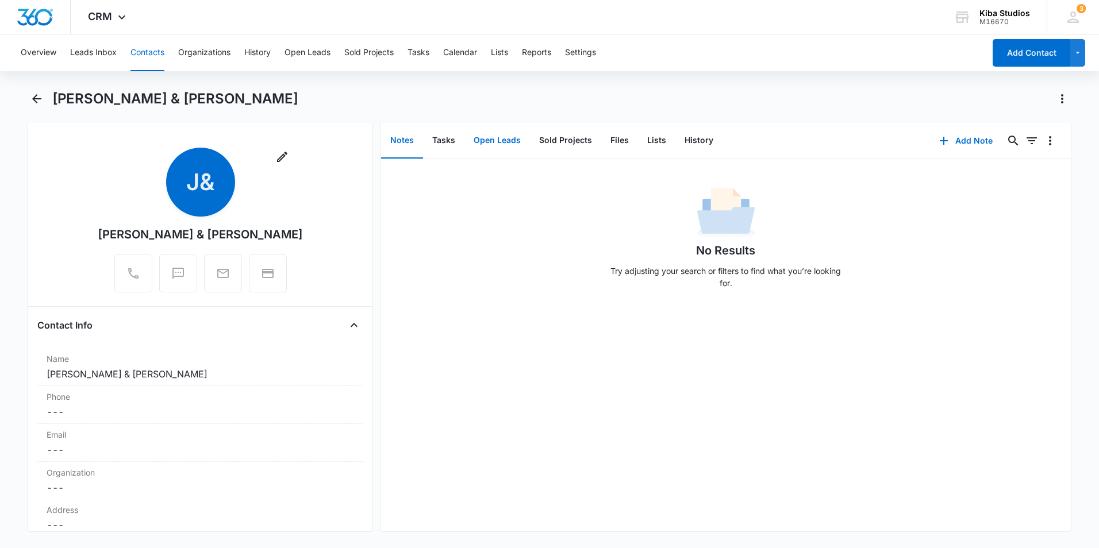
click at [491, 141] on button "Open Leads" at bounding box center [497, 141] width 66 height 36
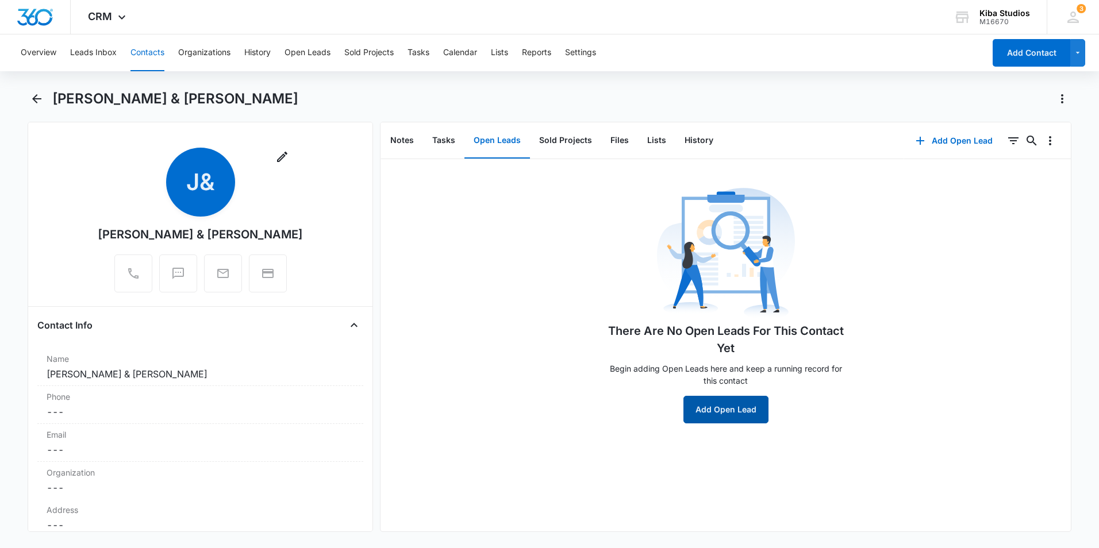
click at [731, 412] on button "Add Open Lead" at bounding box center [725, 410] width 85 height 28
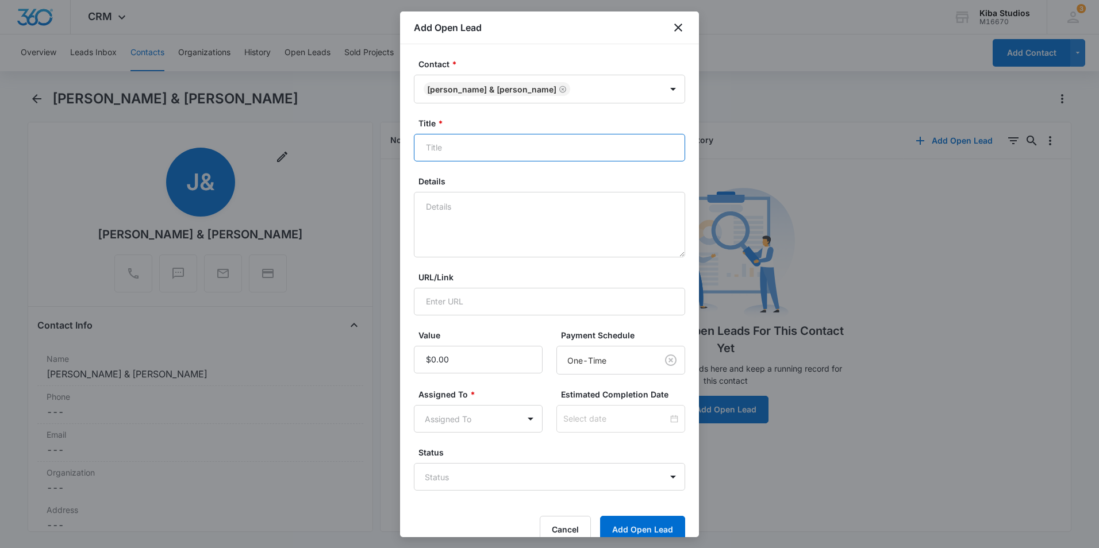
click at [533, 145] on input "Title *" at bounding box center [549, 148] width 271 height 28
type input "Countertop"
type textarea "Kitchen tops, undermount sink, windowsill"
click at [468, 366] on input "Value" at bounding box center [478, 360] width 129 height 28
type input "$10,968.75"
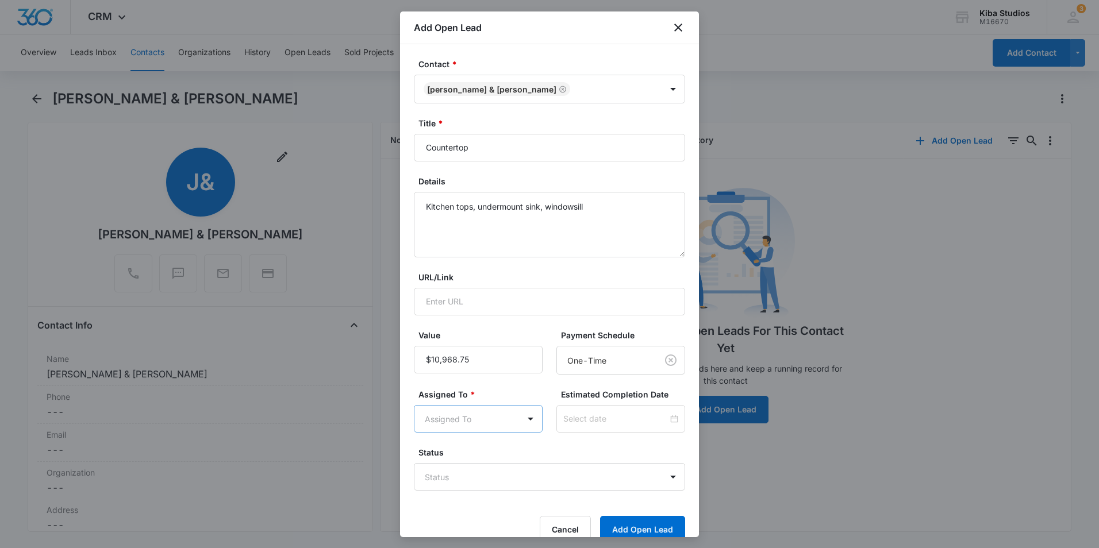
click at [501, 420] on body "CRM Apps Reputation Websites Forms CRM Email Social Shop Scheduling Payments PO…" at bounding box center [549, 274] width 1099 height 548
type input "kend"
click at [498, 462] on div "[PERSON_NAME]" at bounding box center [475, 459] width 95 height 12
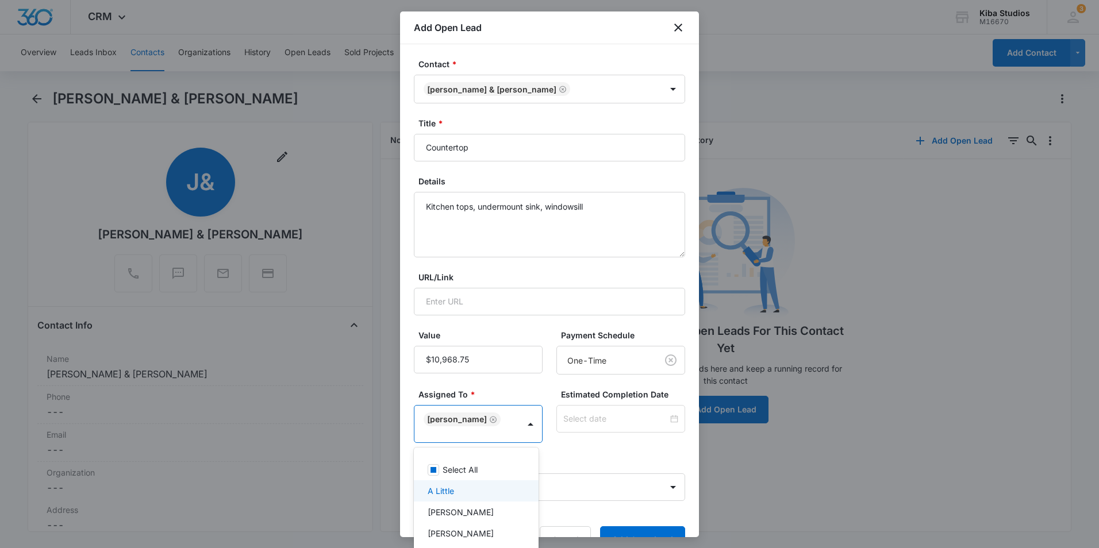
click at [612, 493] on div at bounding box center [549, 274] width 1099 height 548
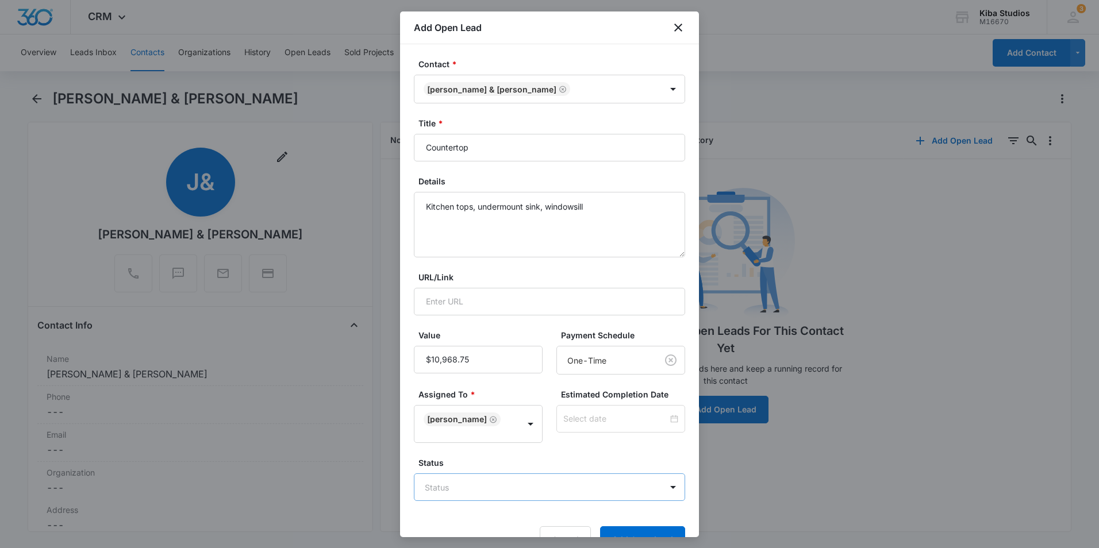
click at [604, 486] on body "CRM Apps Reputation Websites Forms CRM Email Social Shop Scheduling Payments PO…" at bounding box center [549, 274] width 1099 height 548
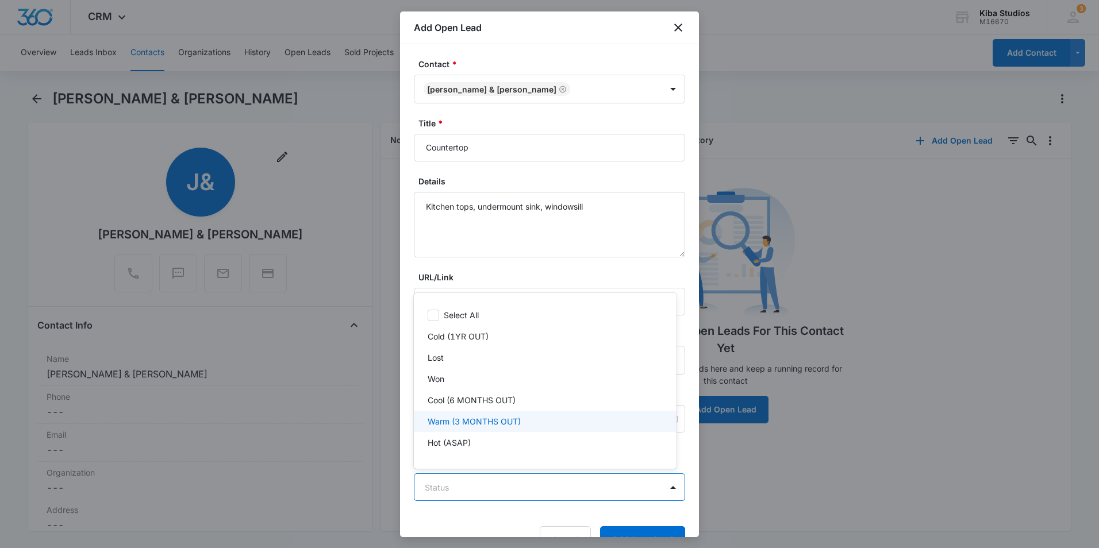
scroll to position [1, 0]
click at [525, 424] on div "Warm (3 MONTHS OUT)" at bounding box center [544, 421] width 233 height 12
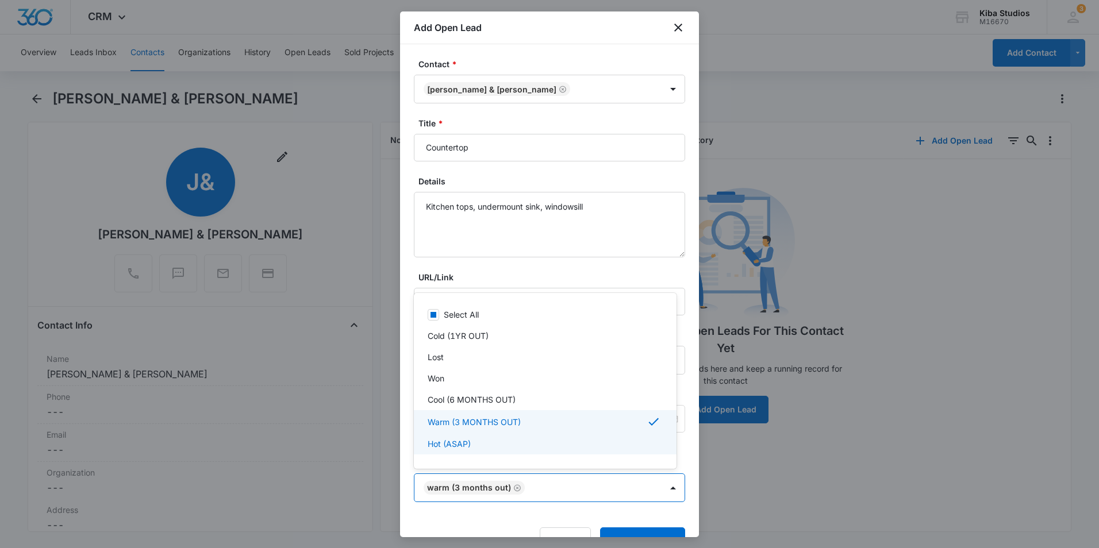
click at [629, 532] on div at bounding box center [549, 274] width 1099 height 548
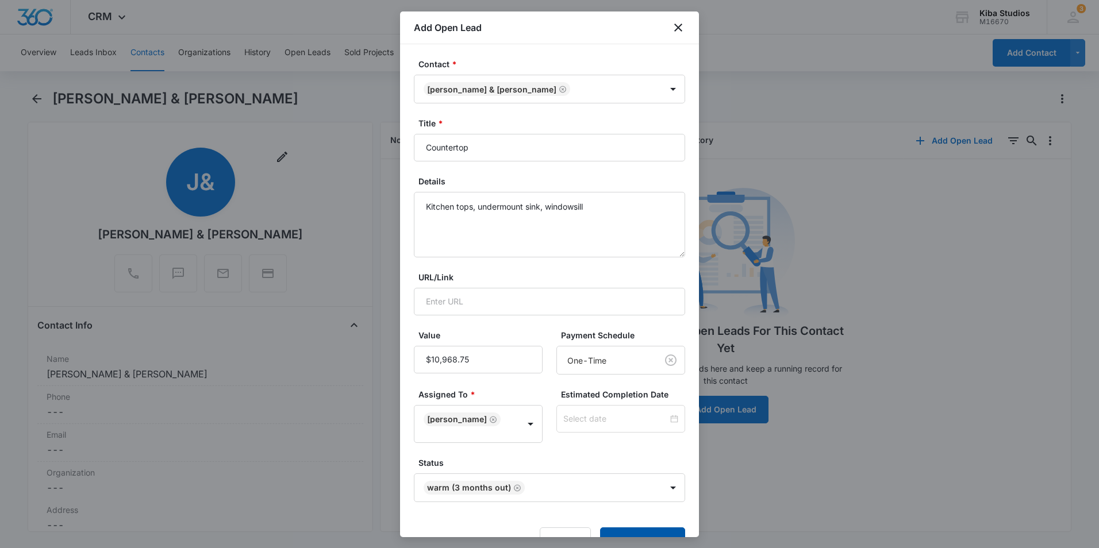
click at [629, 532] on button "Add Open Lead" at bounding box center [642, 542] width 85 height 28
